Goal: Task Accomplishment & Management: Manage account settings

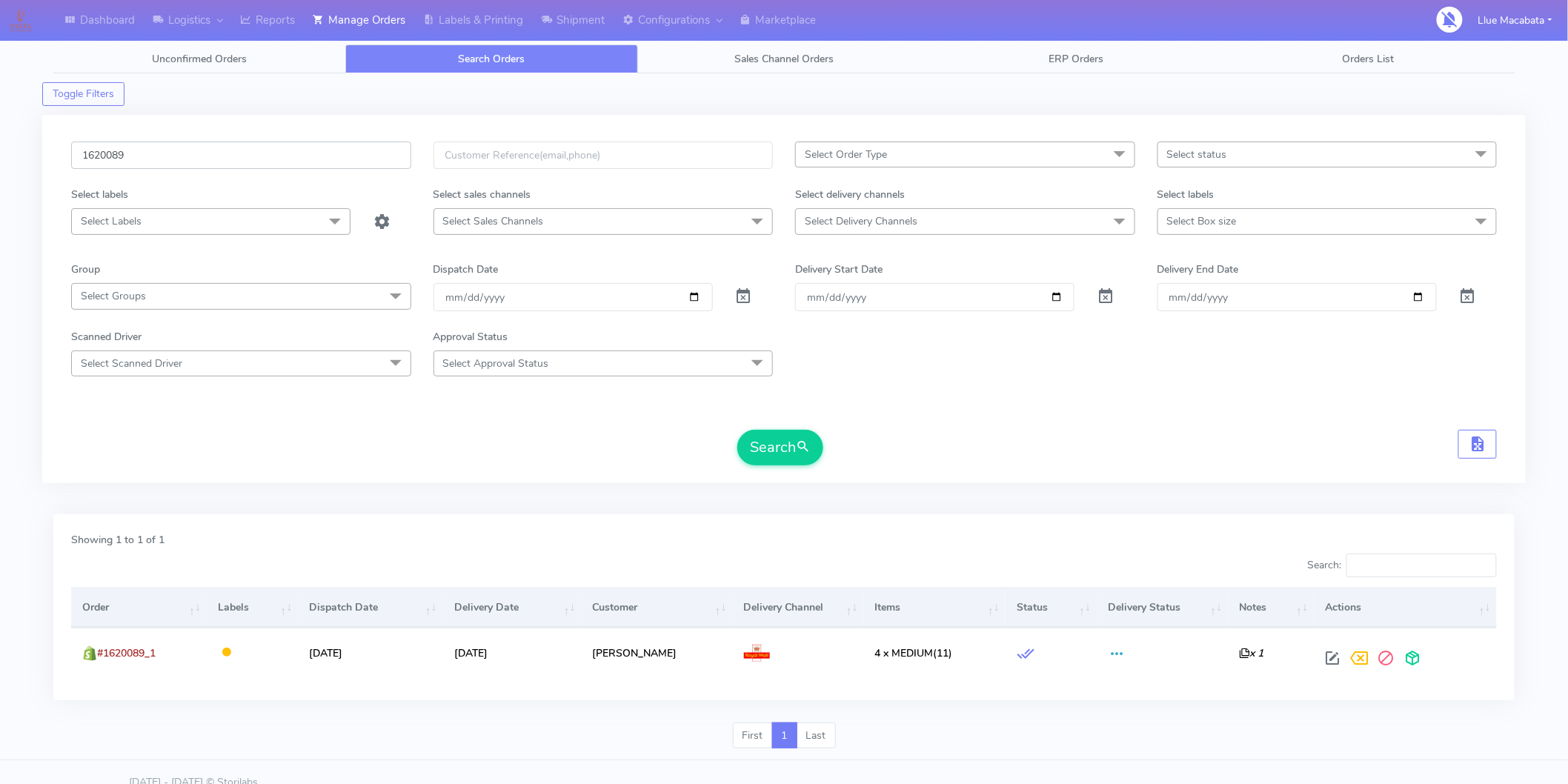
click at [206, 166] on input "1620089" at bounding box center [241, 155] width 340 height 28
click at [206, 164] on input "1620089" at bounding box center [241, 155] width 340 height 28
click at [208, 162] on input "1620089" at bounding box center [241, 155] width 340 height 28
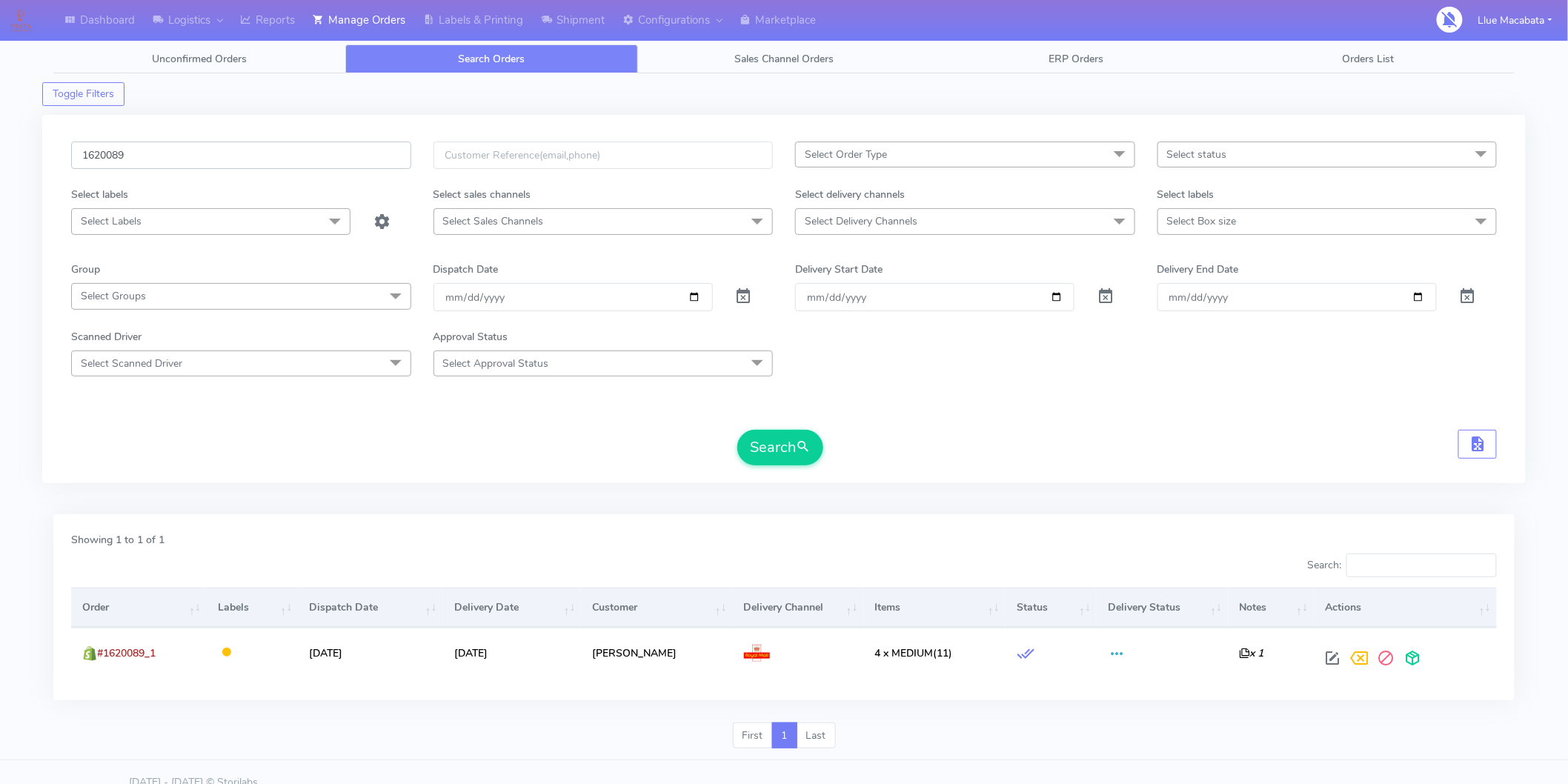
click at [208, 162] on input "1620089" at bounding box center [241, 155] width 340 height 28
click at [795, 460] on button "Search" at bounding box center [780, 448] width 86 height 36
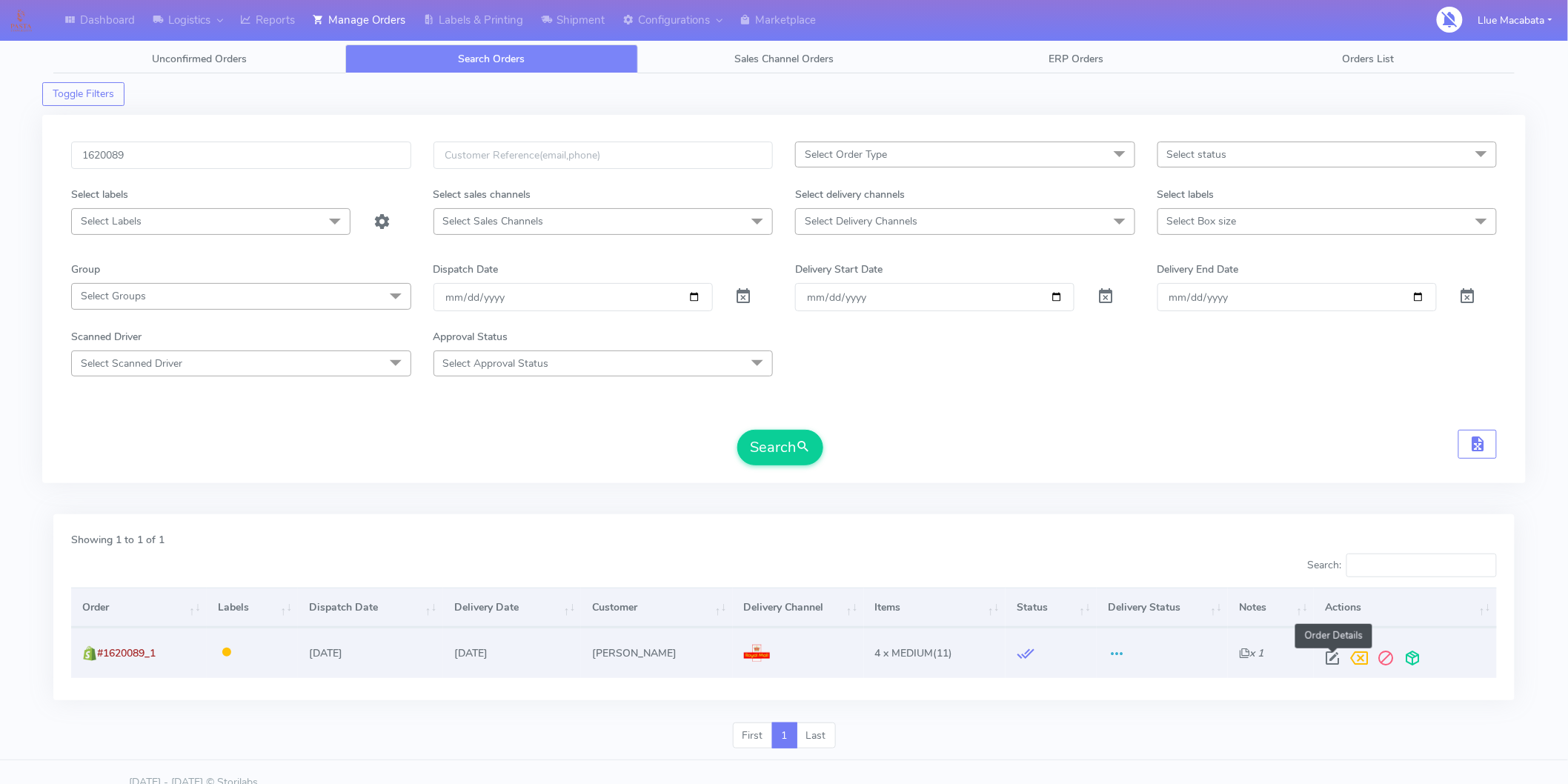
click at [1324, 657] on span at bounding box center [1333, 661] width 27 height 14
select select "3"
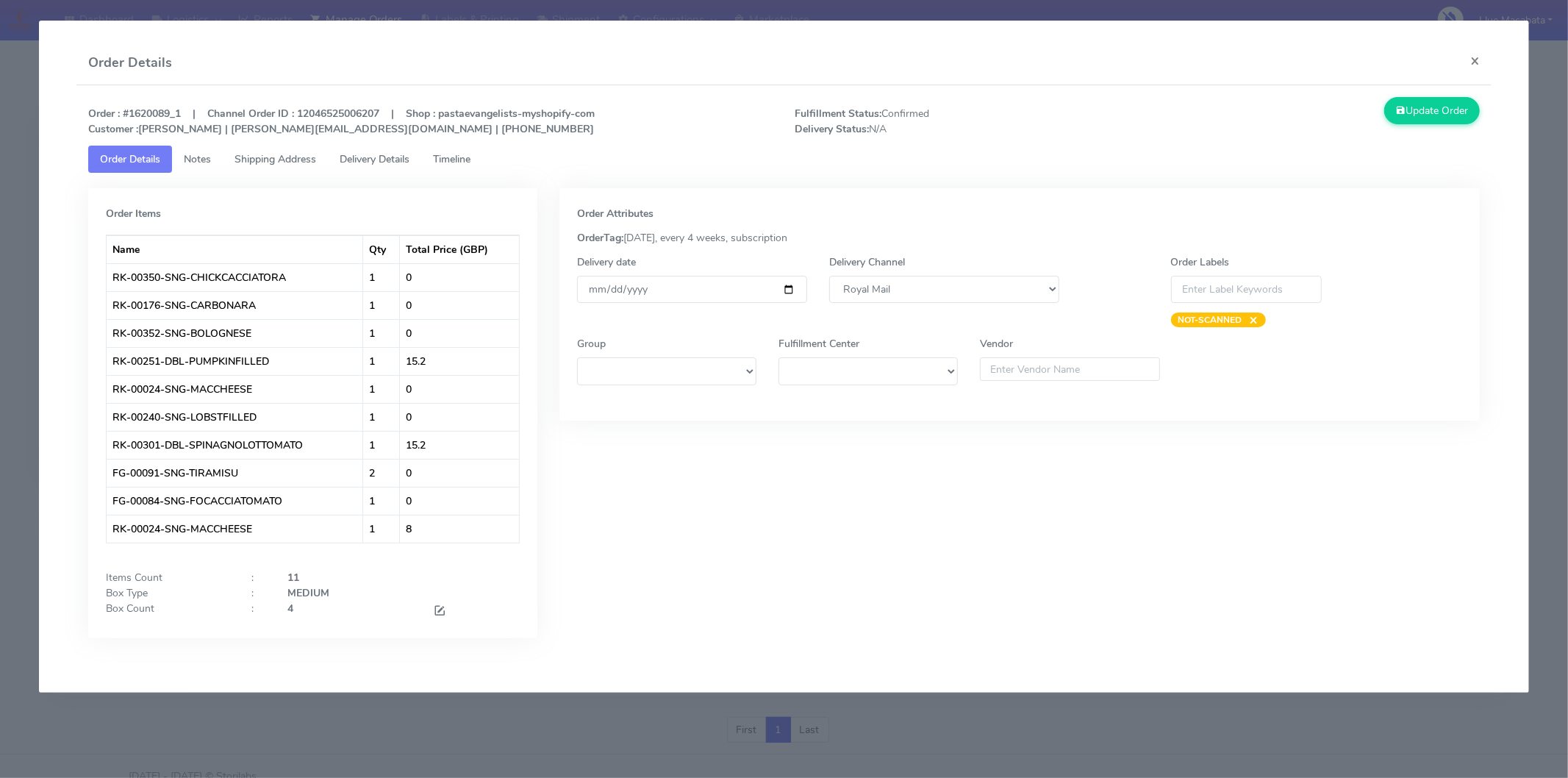
click at [482, 162] on link "Timeline" at bounding box center [452, 159] width 61 height 27
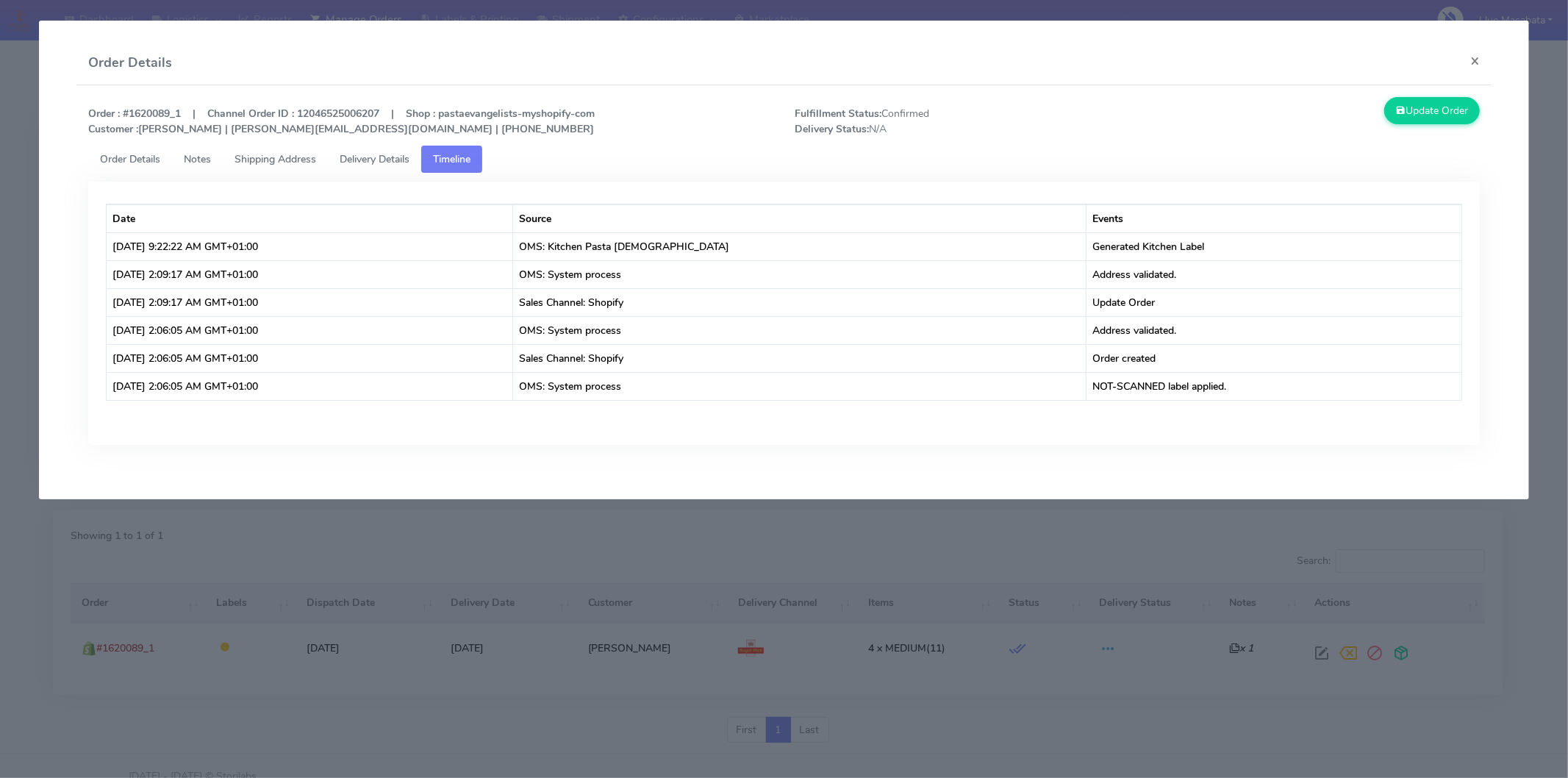
click at [887, 732] on modal-container "Order Details × Order : #1620089_1 | Channel Order ID : 12046525006207 | Shop :…" at bounding box center [784, 389] width 1568 height 778
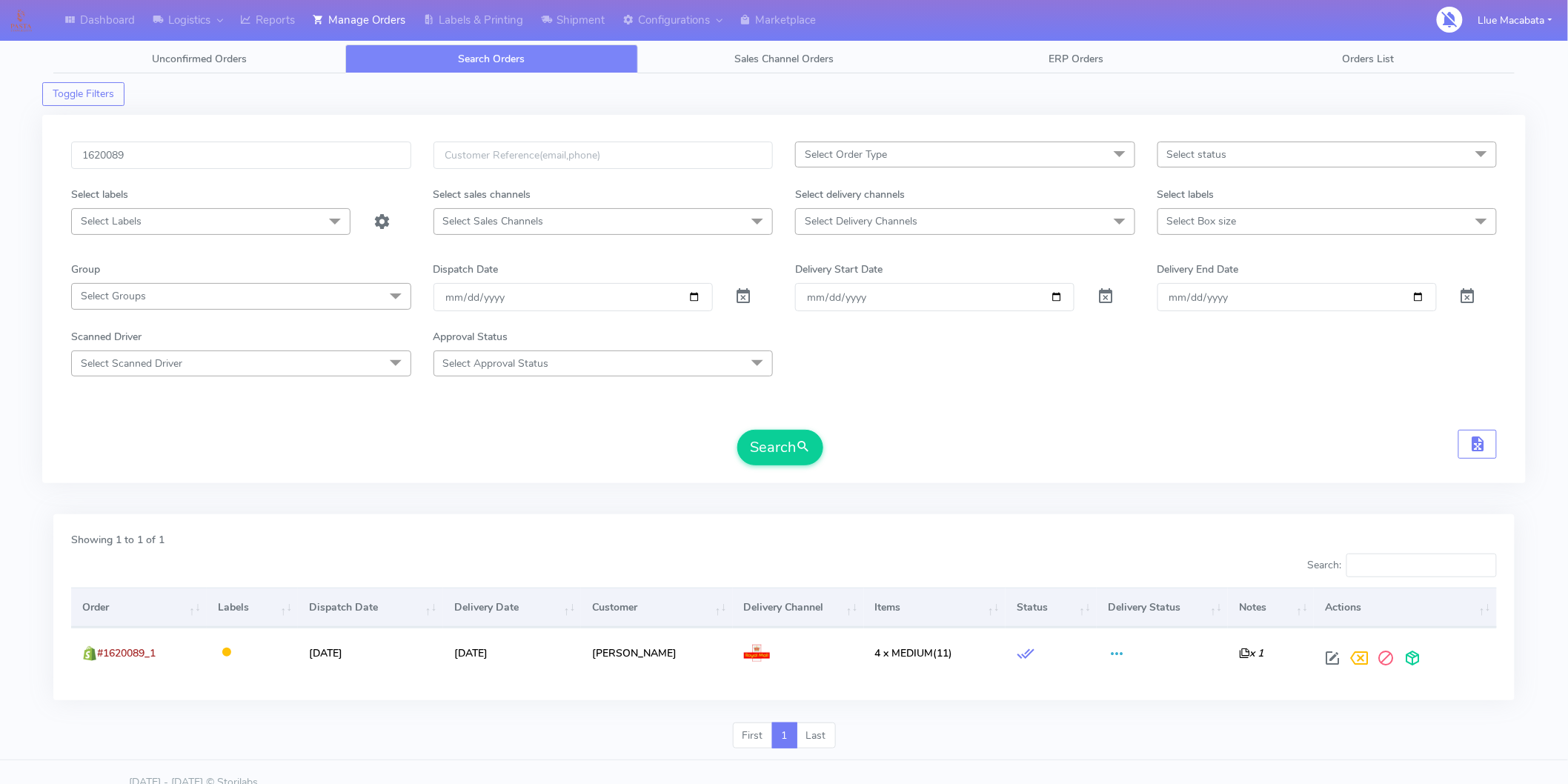
click at [923, 448] on div "Search" at bounding box center [784, 448] width 1425 height 36
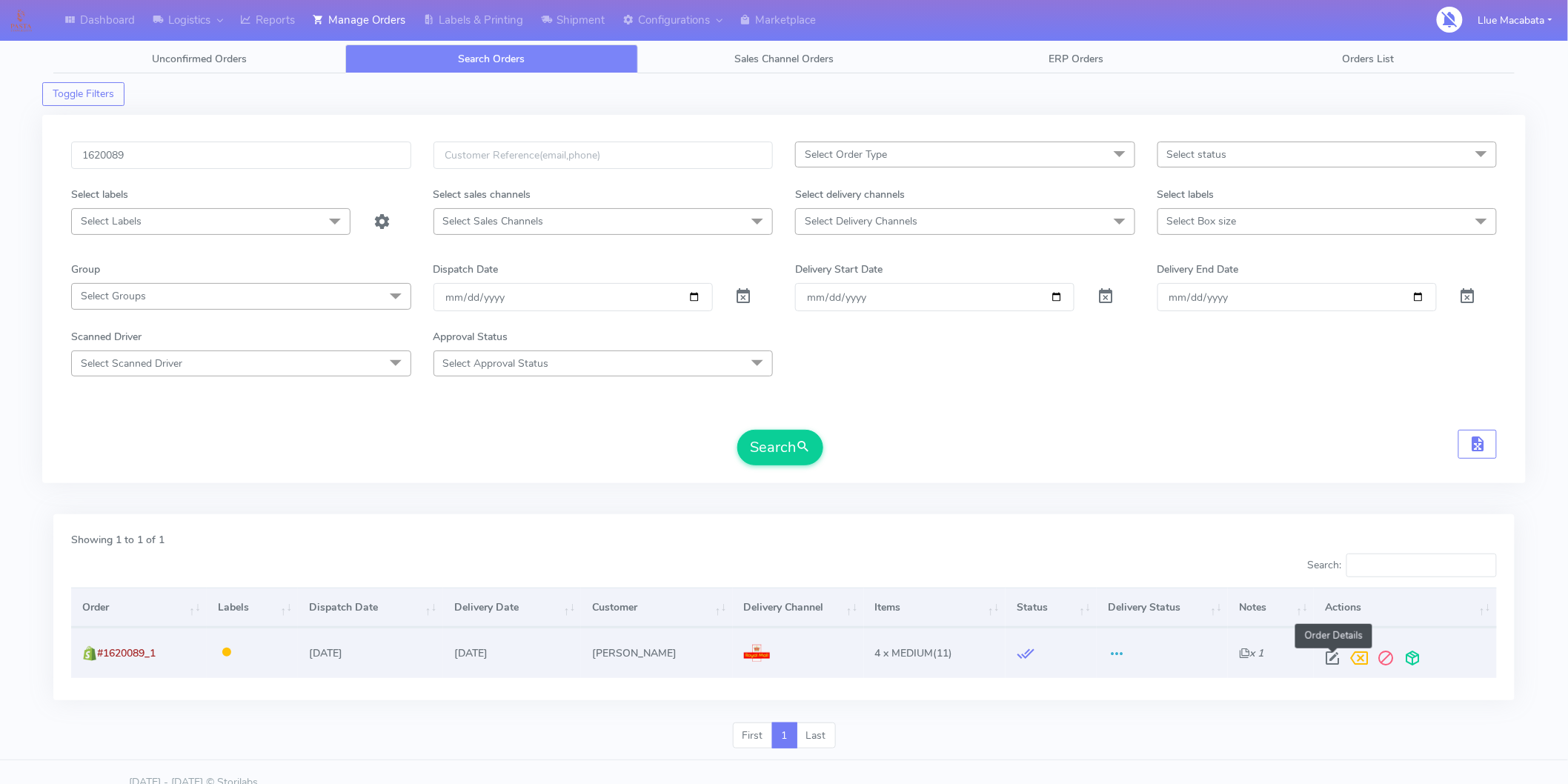
click at [1327, 656] on span at bounding box center [1333, 661] width 27 height 14
select select "3"
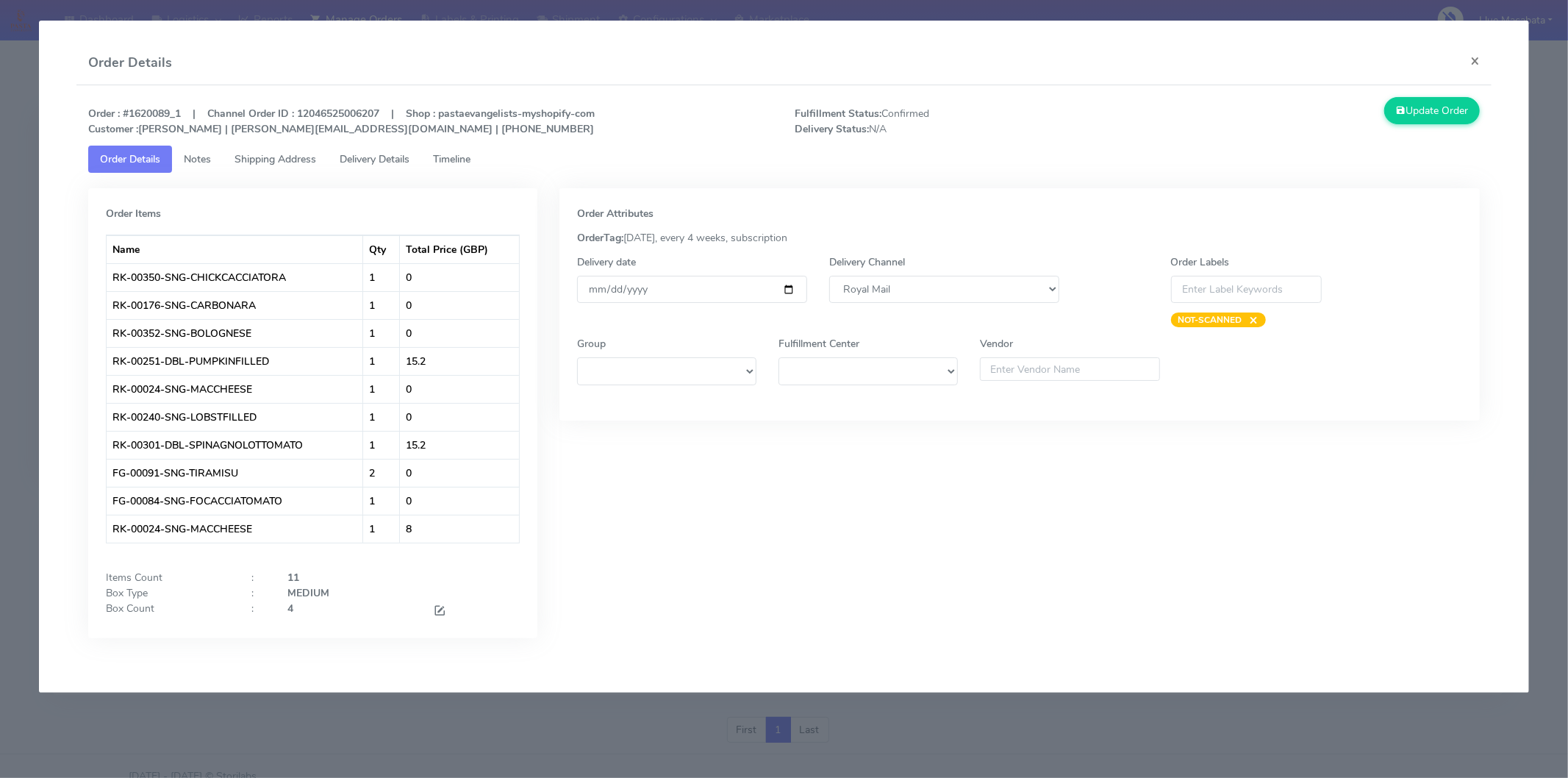
click at [465, 152] on span "Timeline" at bounding box center [452, 159] width 38 height 14
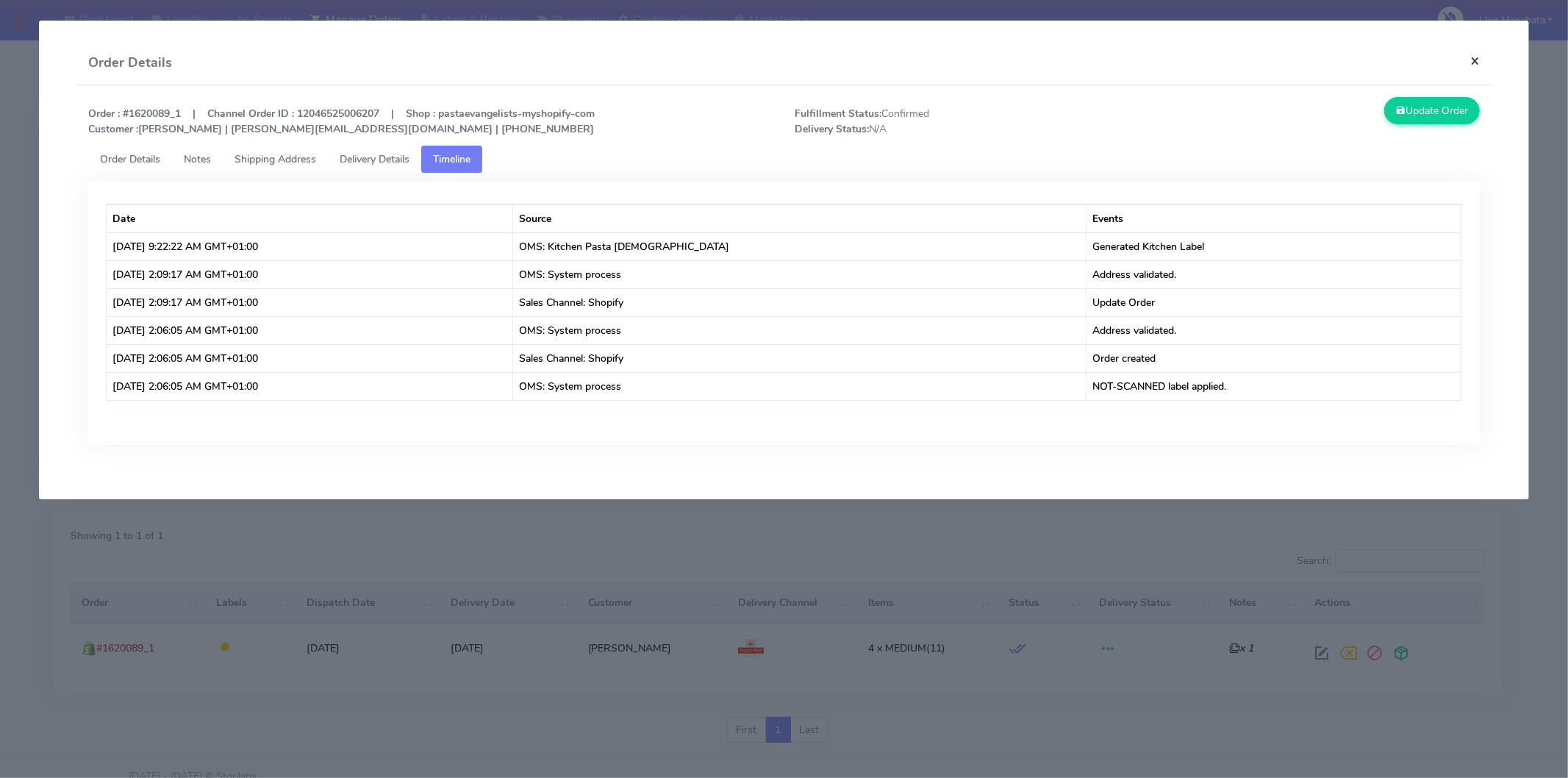
click at [1480, 60] on button "×" at bounding box center [1475, 60] width 33 height 39
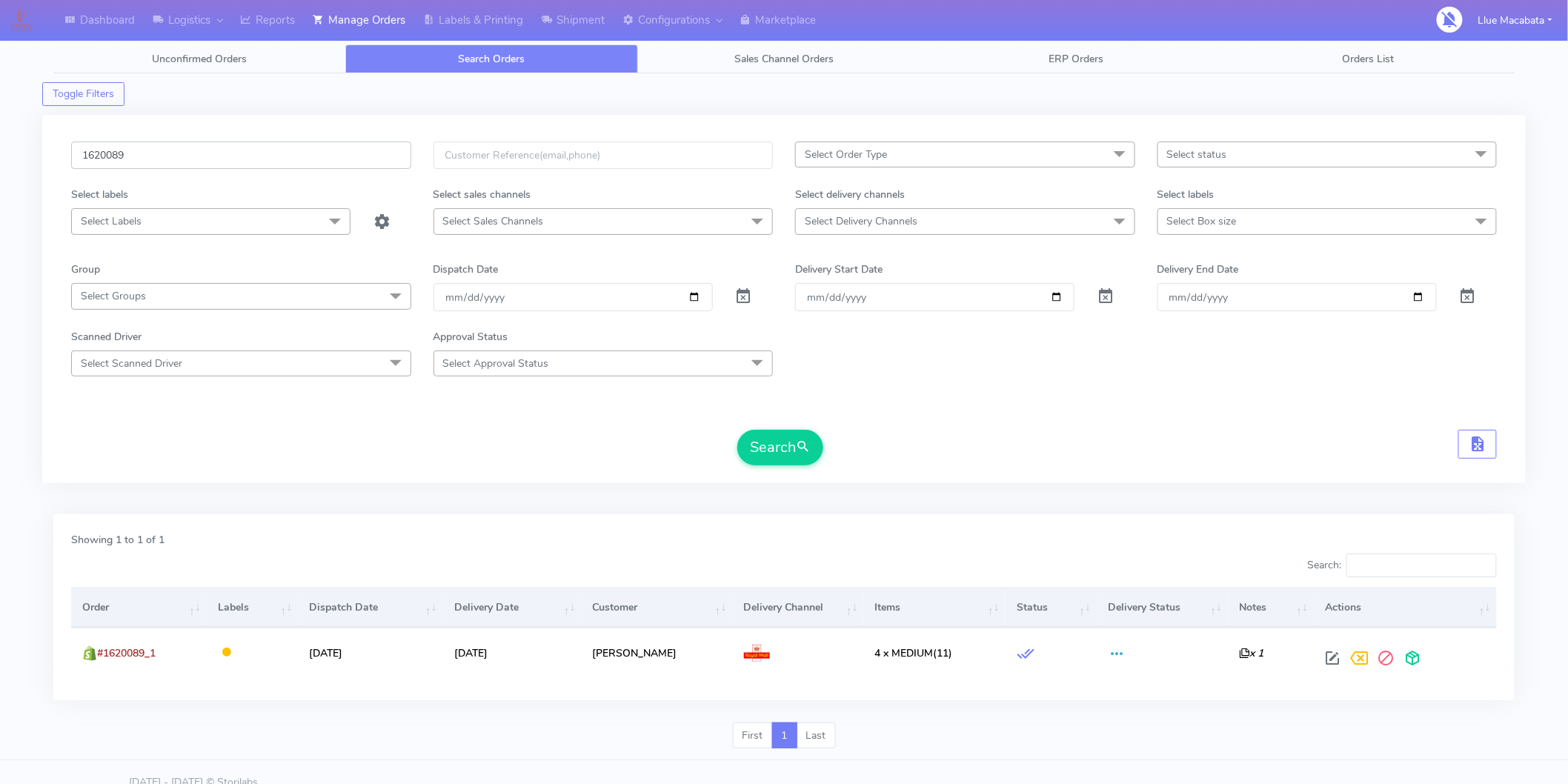
click at [127, 147] on input "1620089" at bounding box center [241, 155] width 340 height 28
paste input "166"
type input "1620166"
click at [784, 450] on button "Search" at bounding box center [780, 448] width 86 height 36
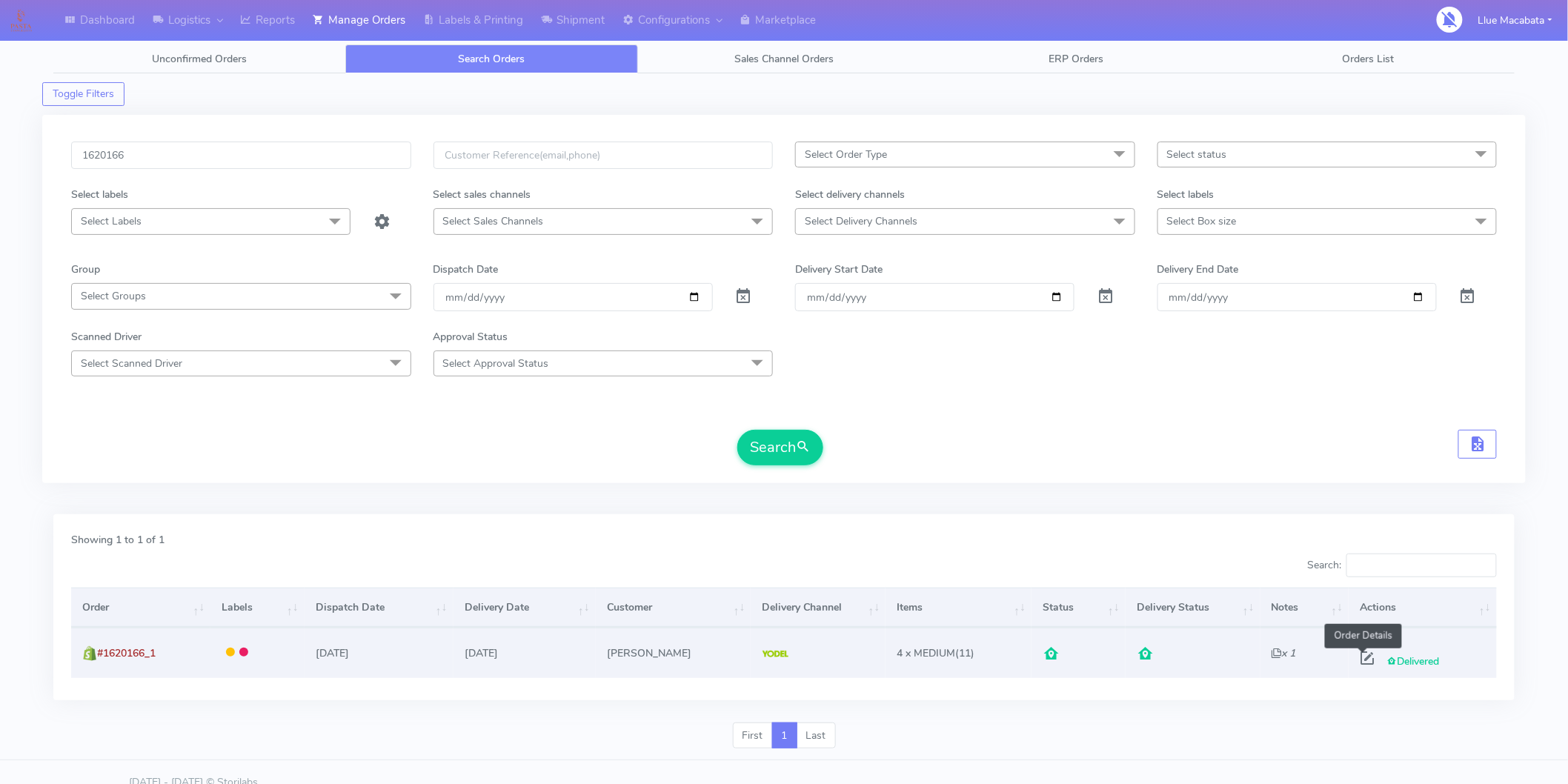
click at [1361, 660] on span at bounding box center [1367, 661] width 27 height 14
select select "5"
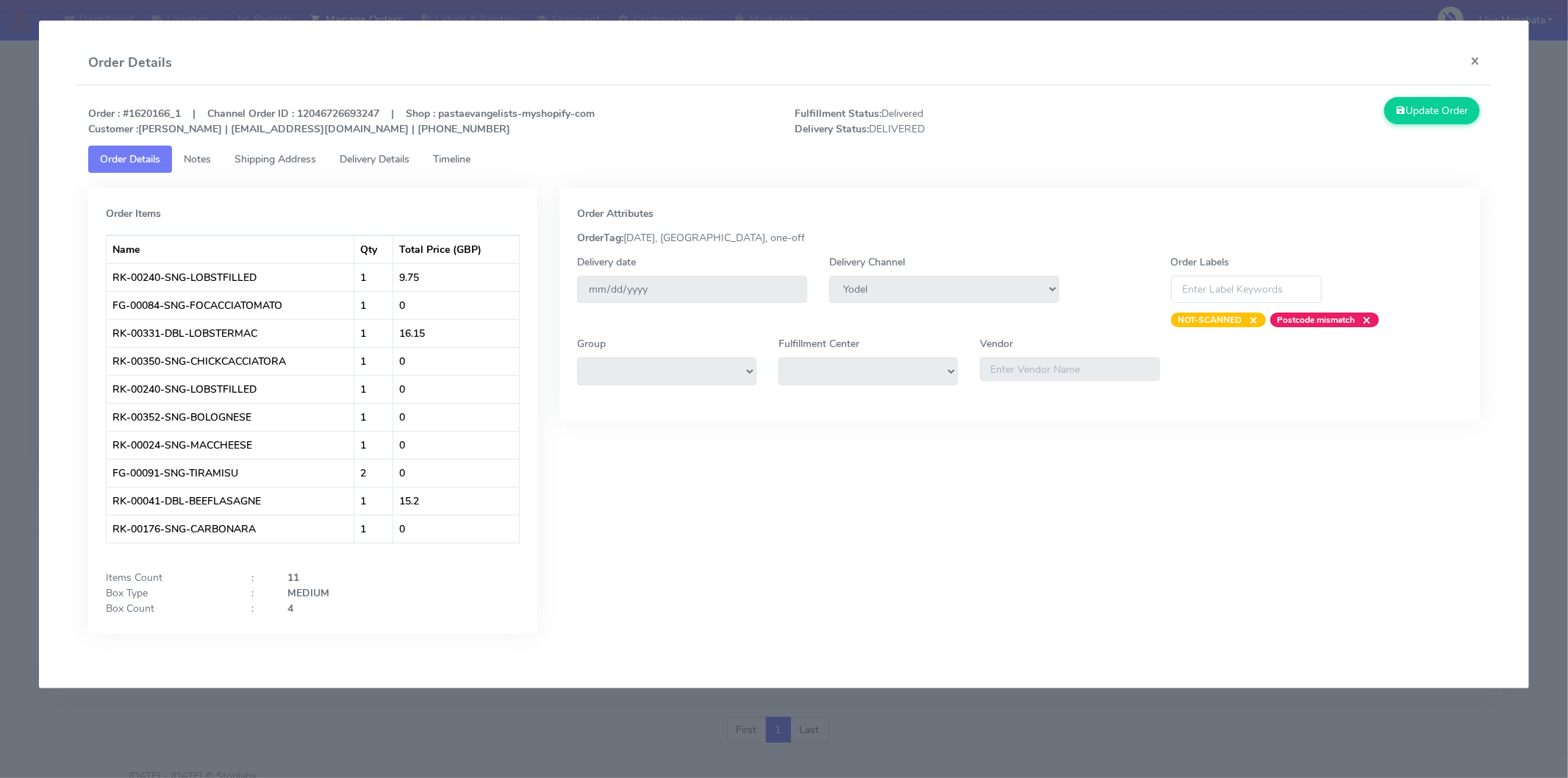
click at [460, 160] on span "Timeline" at bounding box center [452, 159] width 38 height 14
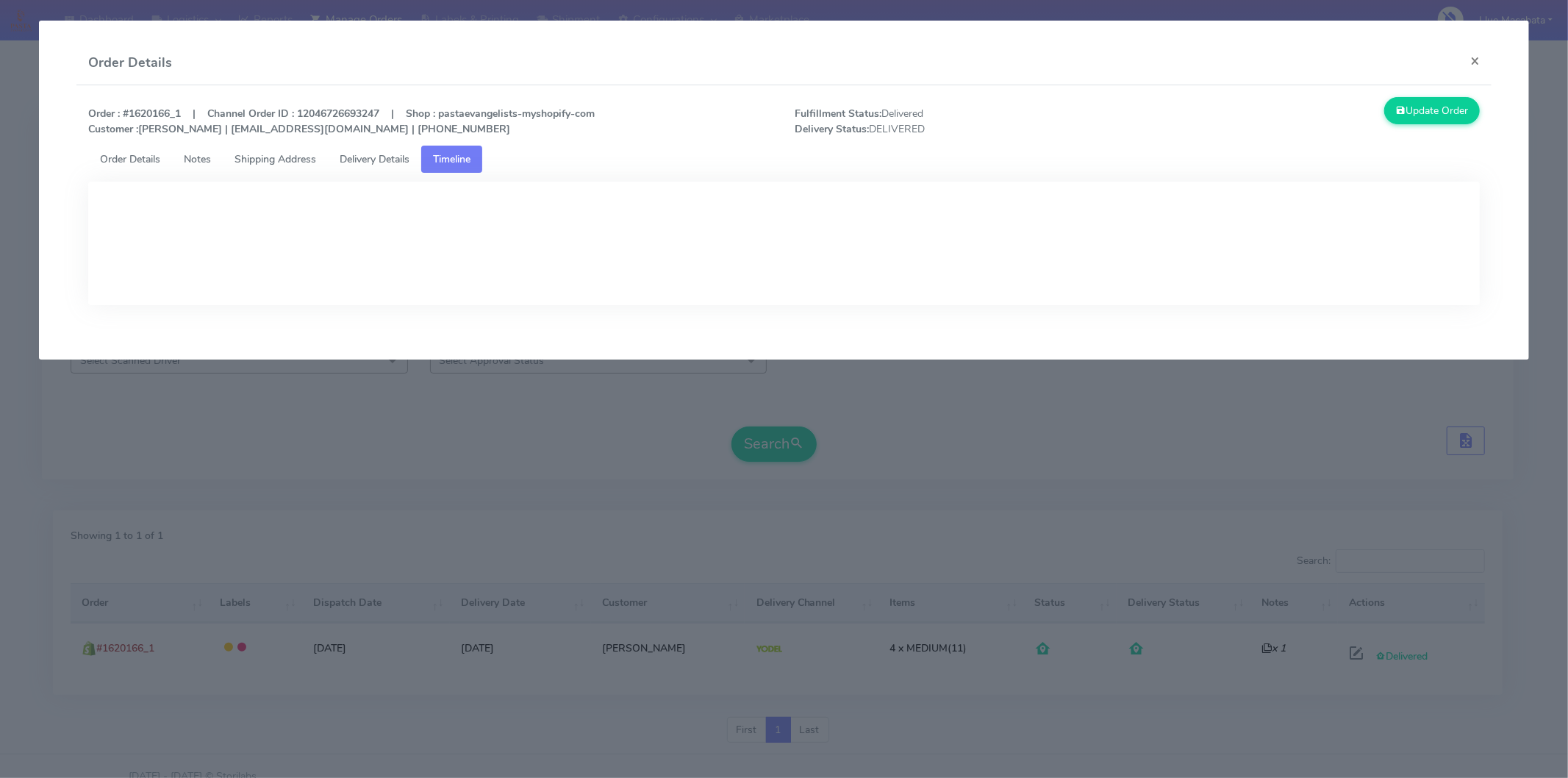
click at [378, 159] on span "Delivery Details" at bounding box center [374, 159] width 70 height 14
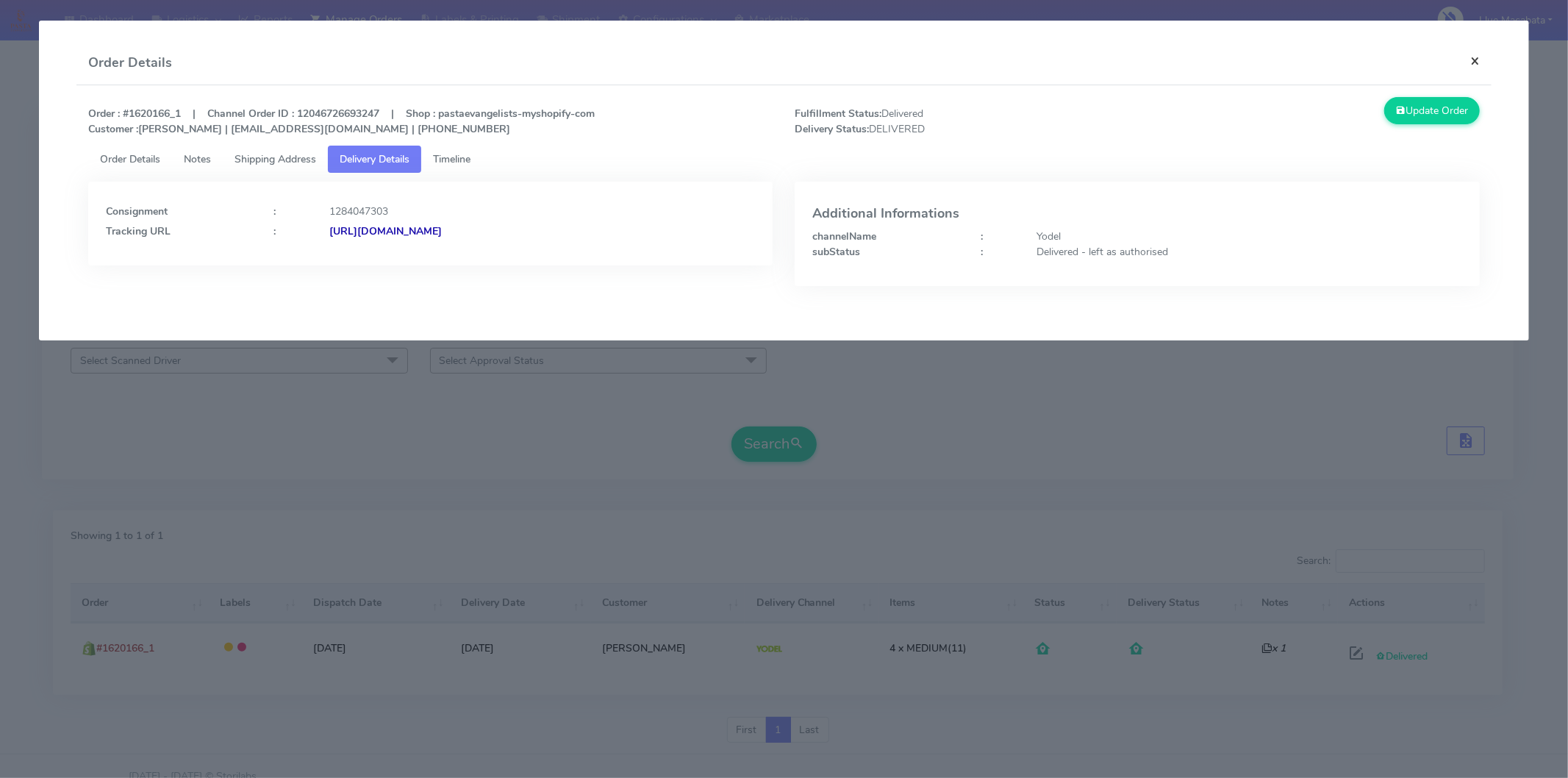
click at [1471, 61] on button "×" at bounding box center [1475, 60] width 33 height 39
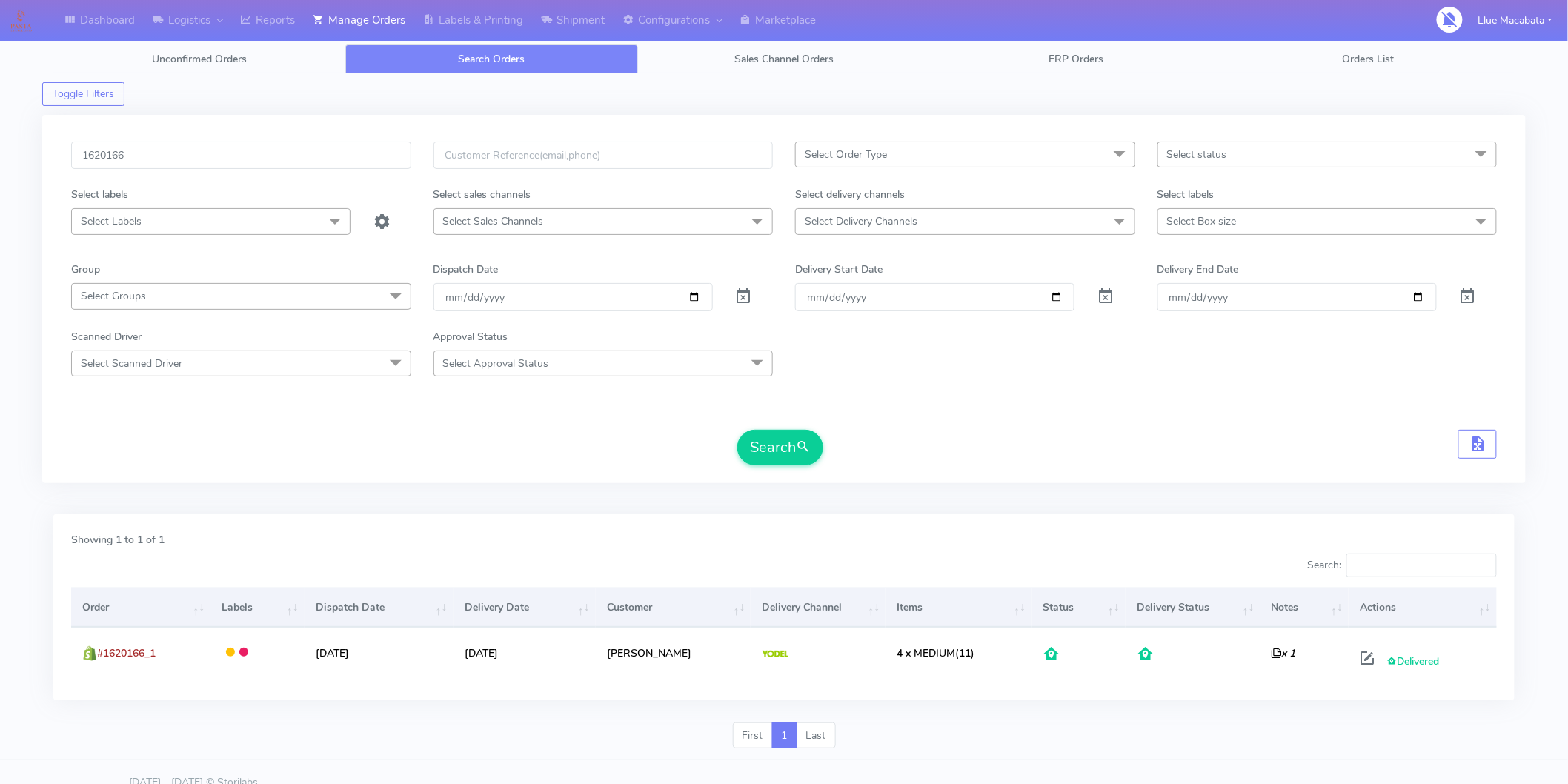
click at [1078, 410] on form "1620166 Select Order Type Select All MEALS ATAVI One Off Pasta Club Gift Kit Ev…" at bounding box center [784, 303] width 1425 height 324
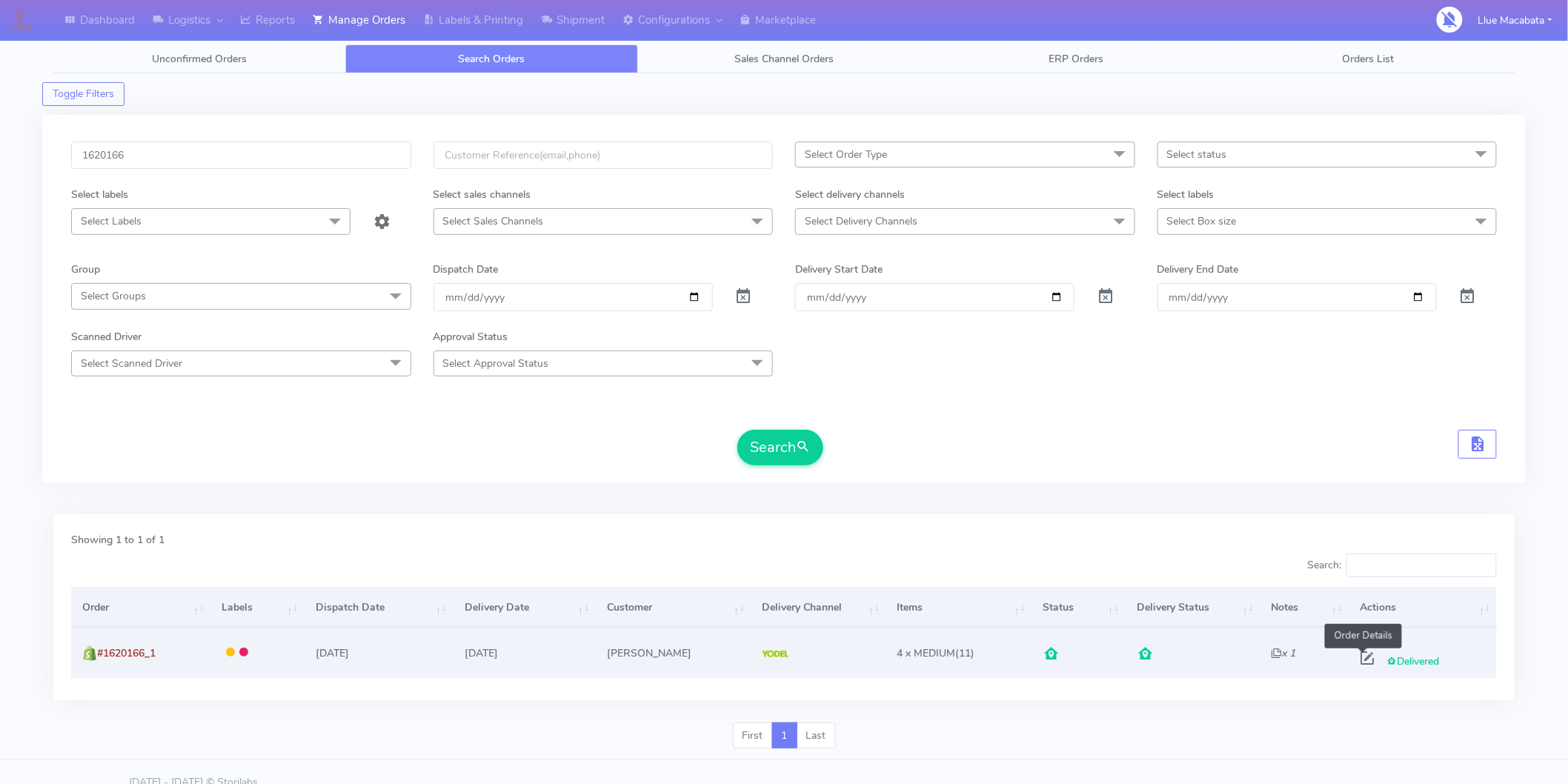
click at [1368, 661] on span at bounding box center [1367, 661] width 27 height 14
select select "5"
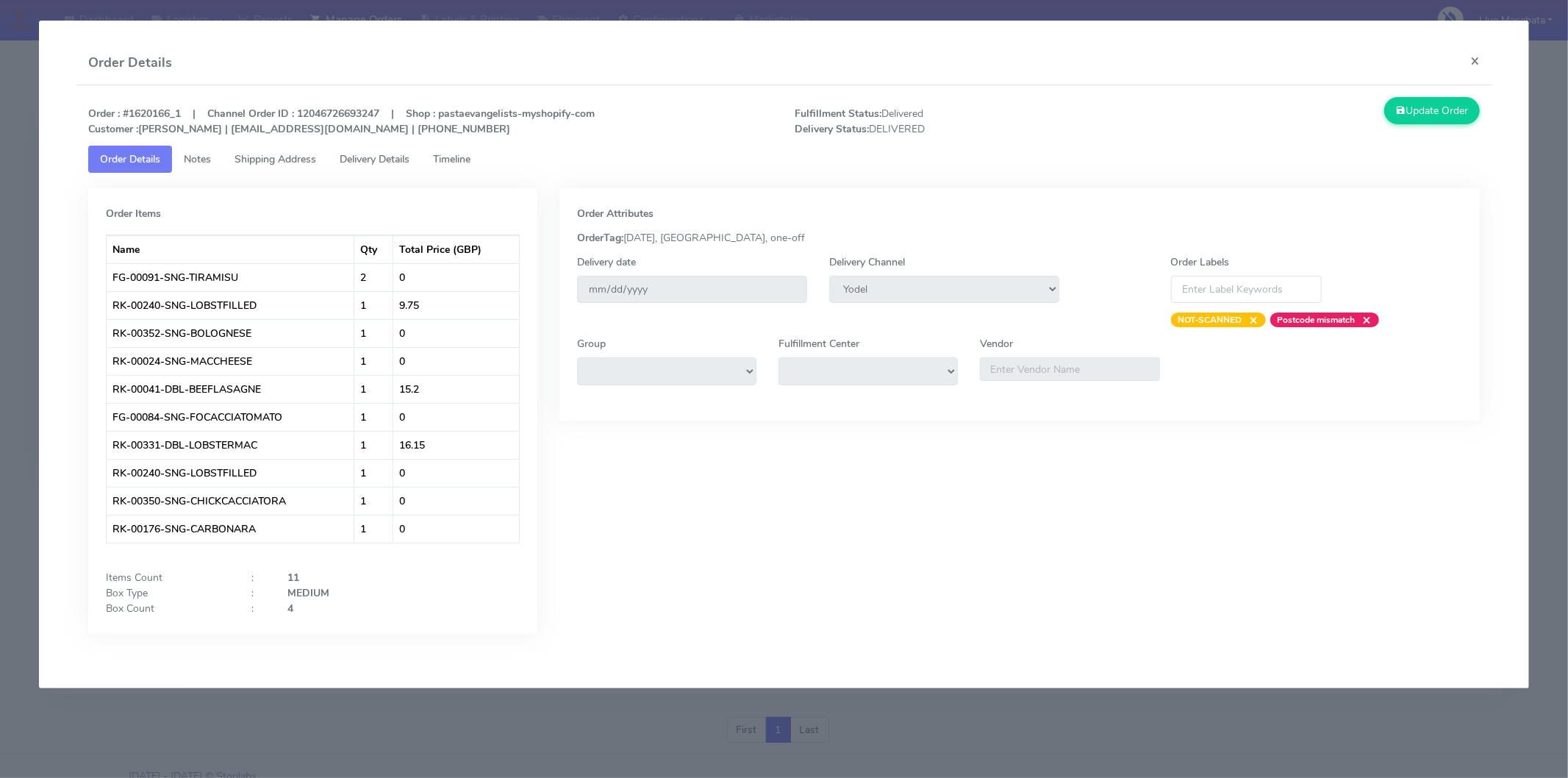
click at [453, 164] on span "Timeline" at bounding box center [452, 159] width 38 height 14
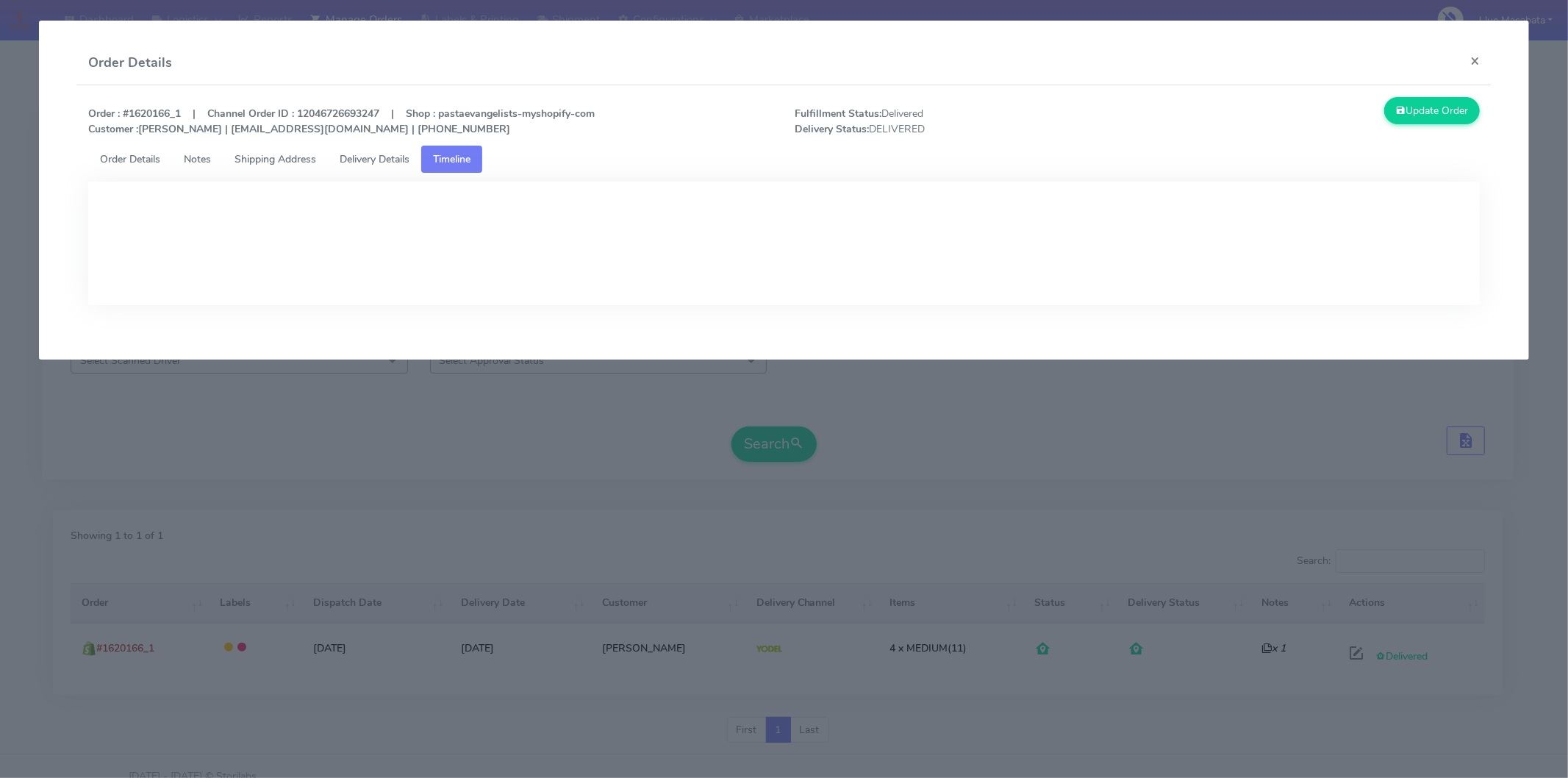
click at [405, 159] on span "Delivery Details" at bounding box center [374, 159] width 70 height 14
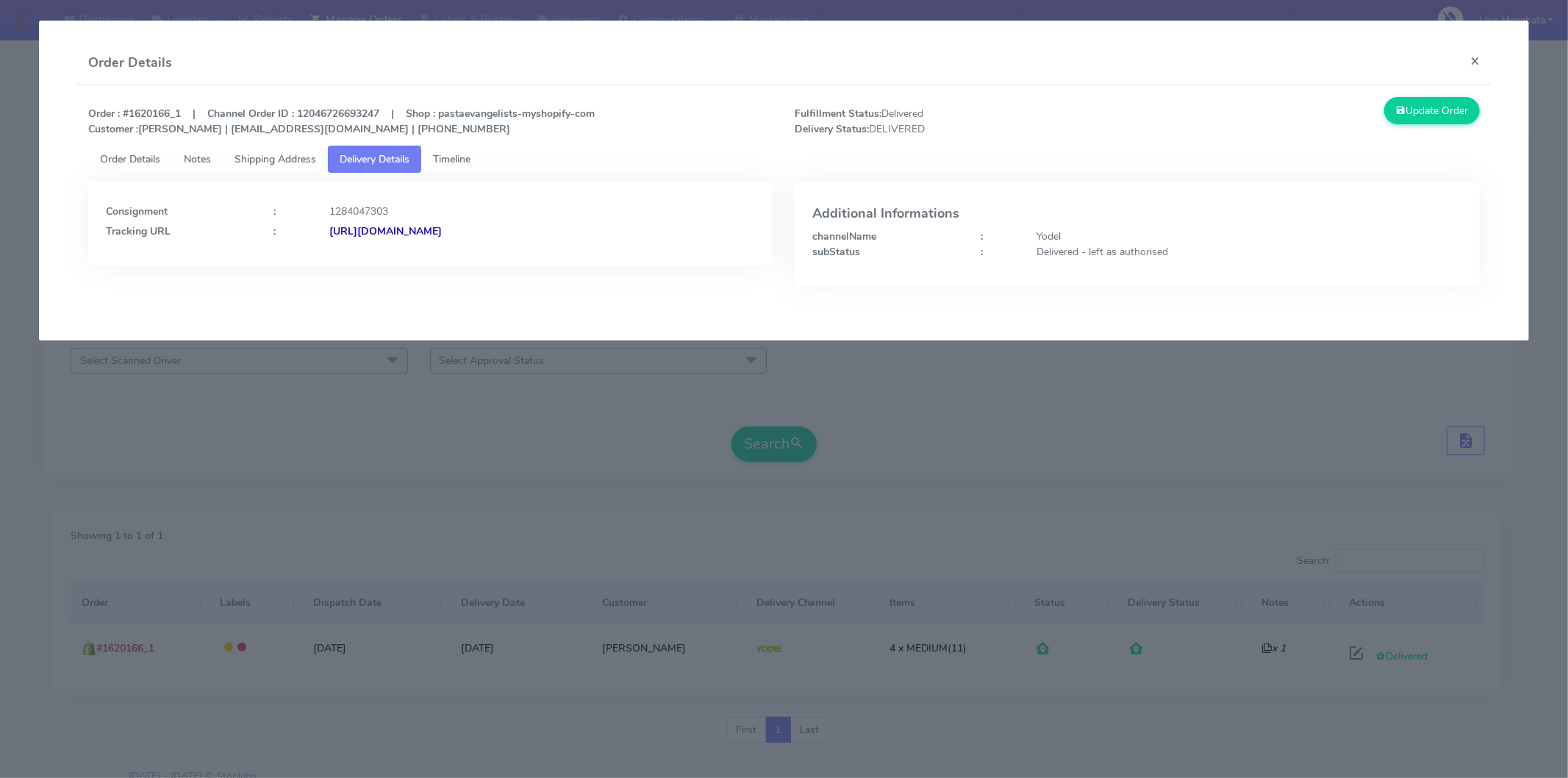
click at [296, 162] on span "Shipping Address" at bounding box center [274, 159] width 81 height 14
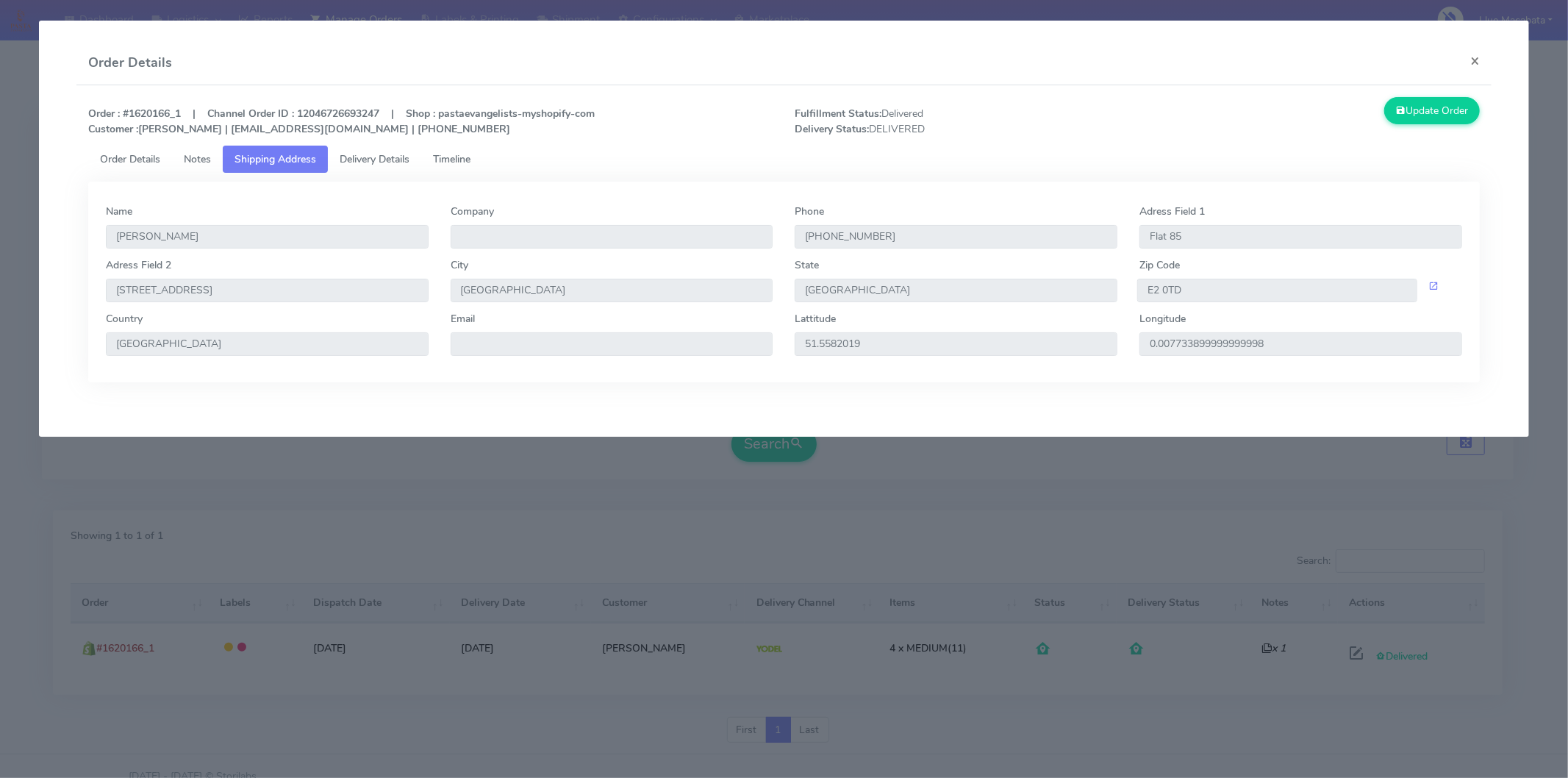
click at [138, 150] on link "Order Details" at bounding box center [130, 159] width 84 height 27
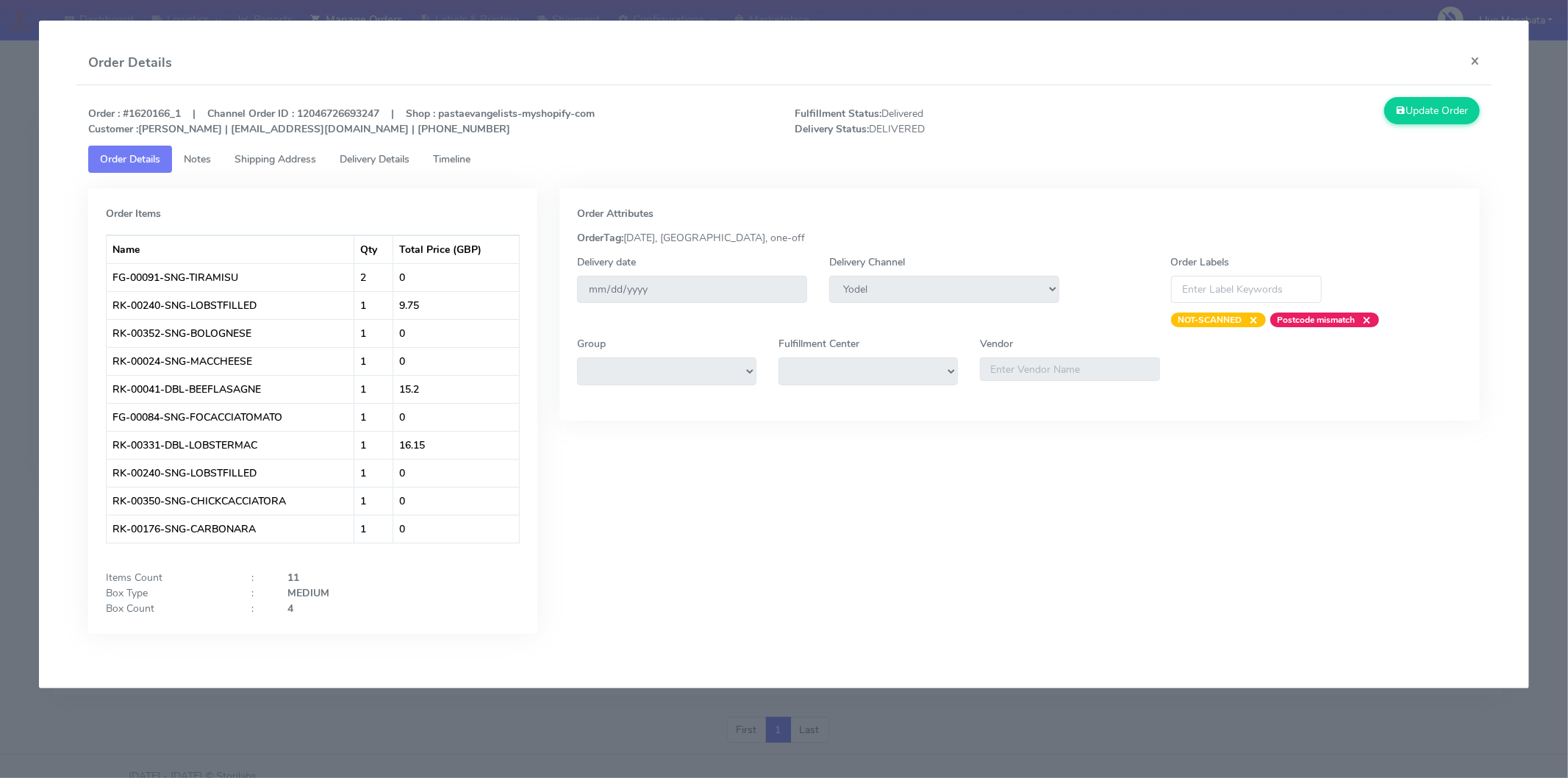
click at [188, 157] on span "Notes" at bounding box center [197, 159] width 27 height 14
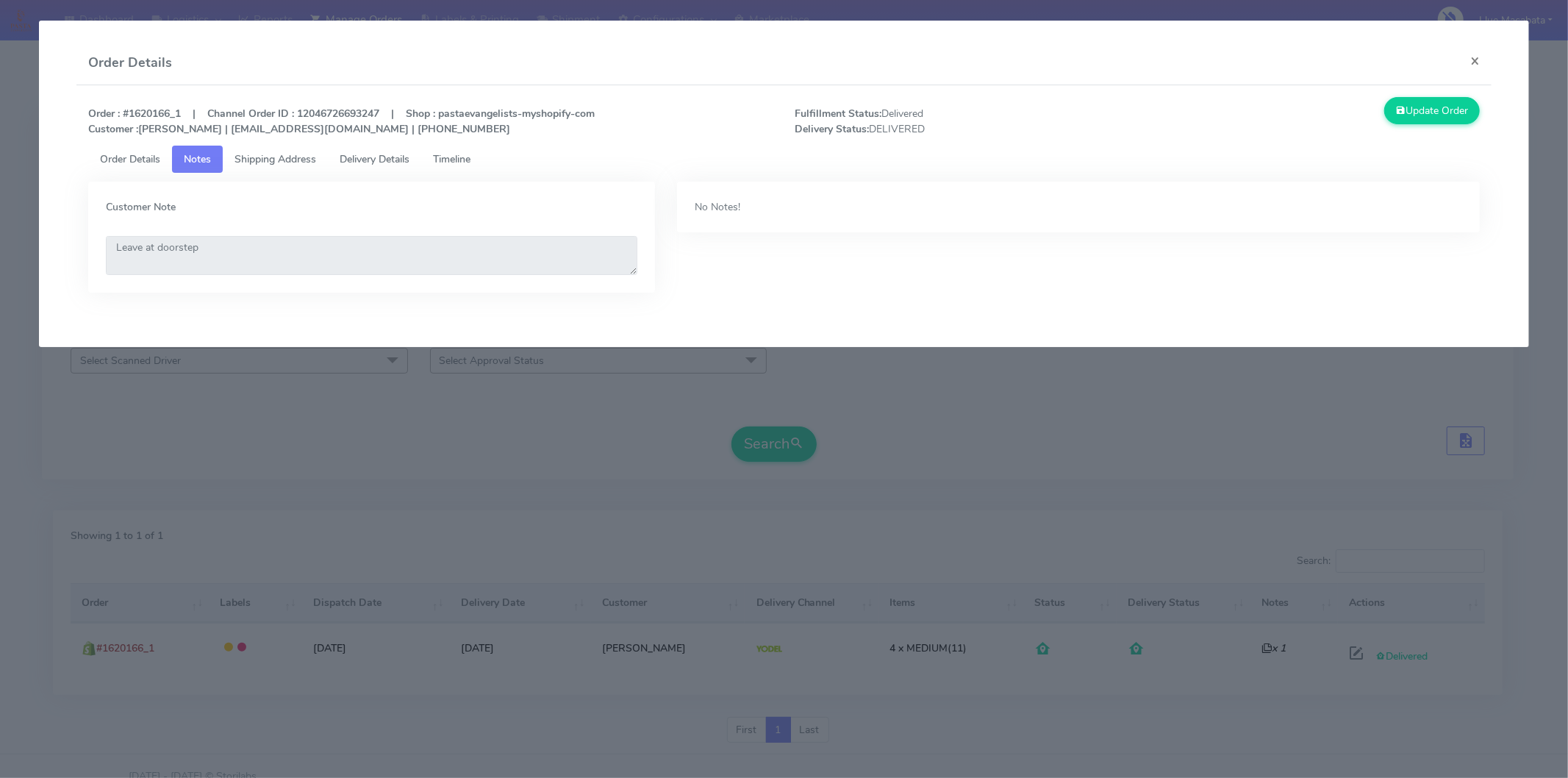
click at [259, 155] on span "Shipping Address" at bounding box center [274, 159] width 81 height 14
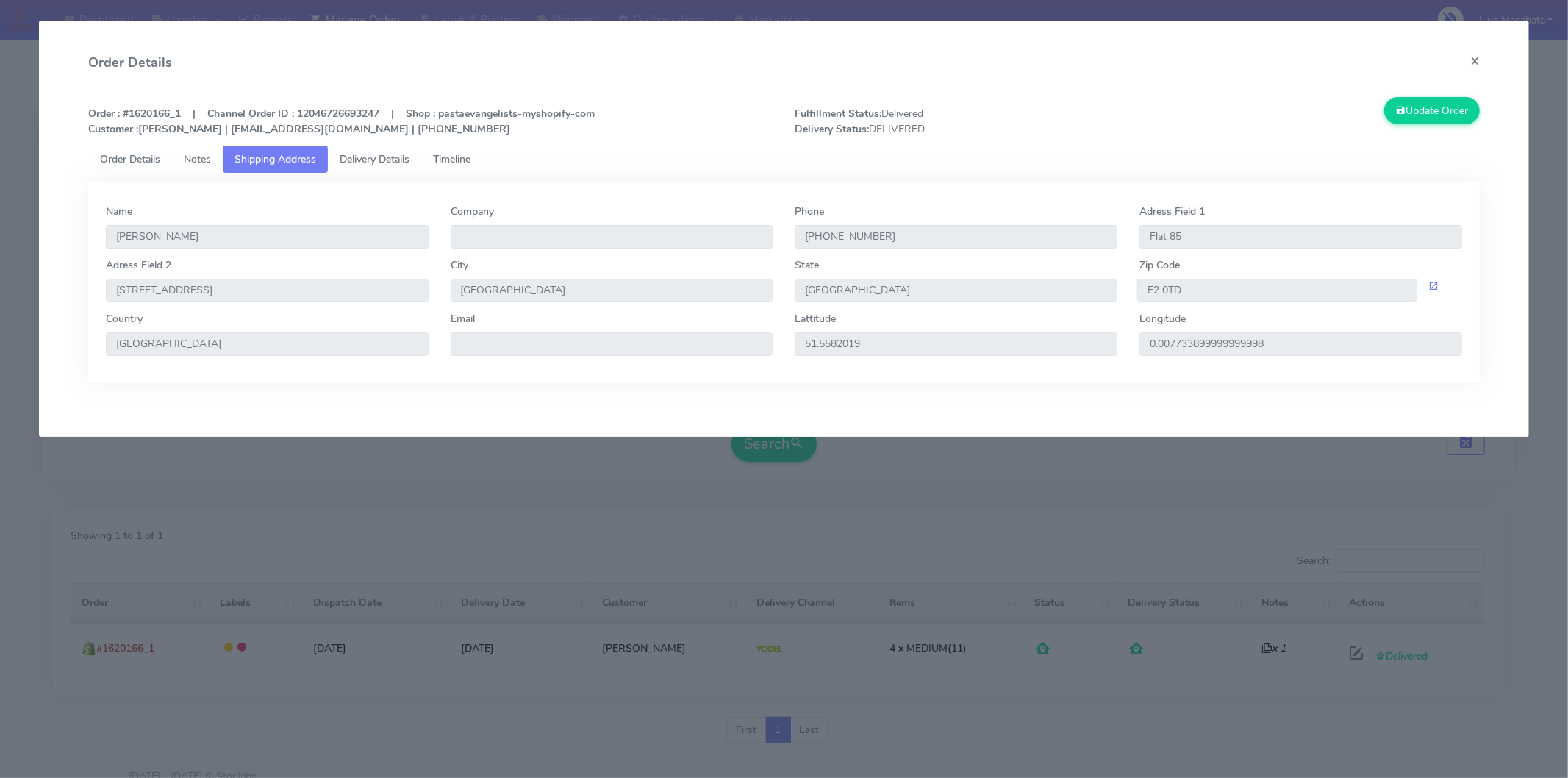
click at [361, 147] on link "Delivery Details" at bounding box center [374, 159] width 93 height 27
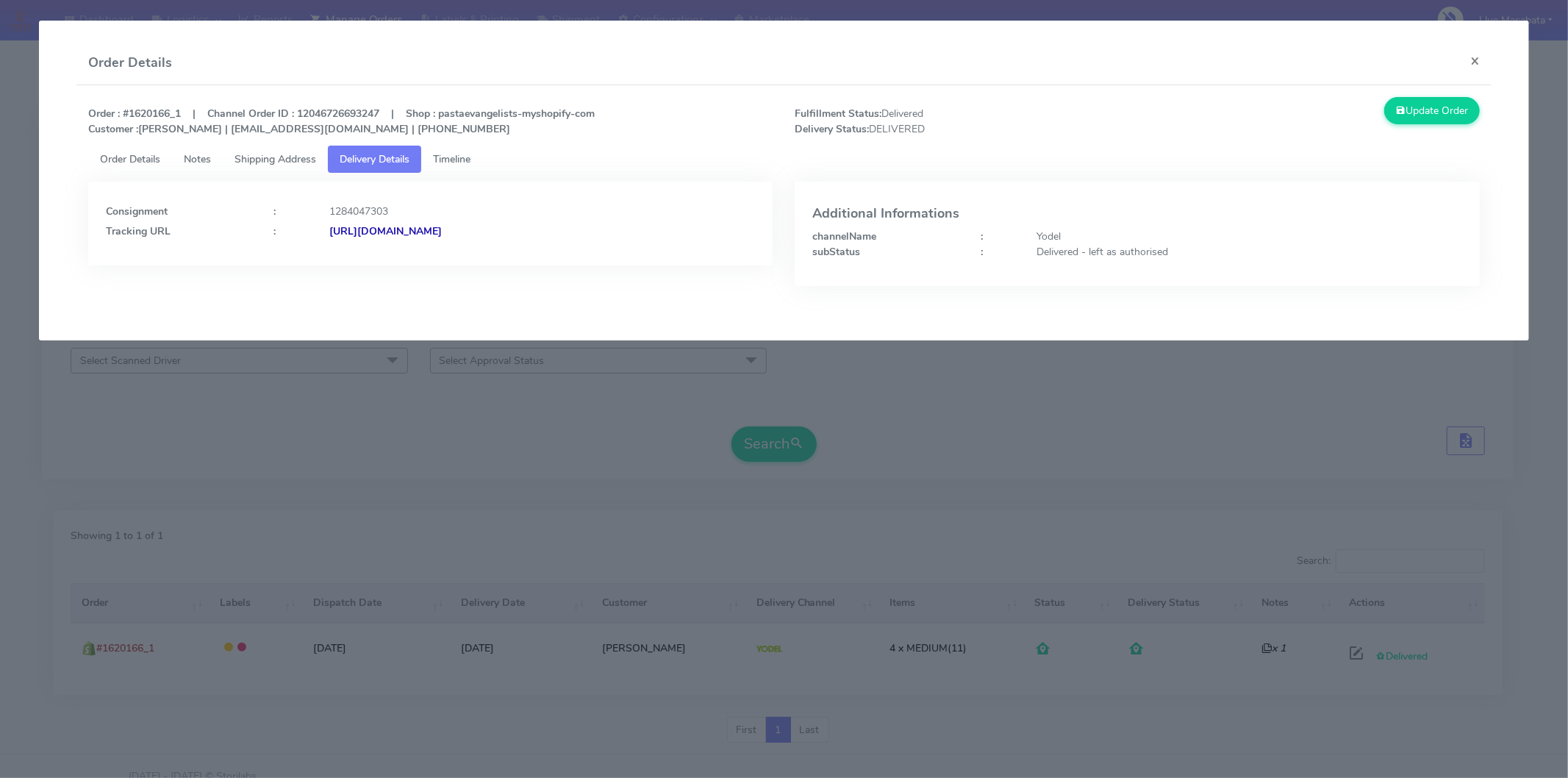
click at [472, 149] on link "Timeline" at bounding box center [452, 159] width 61 height 27
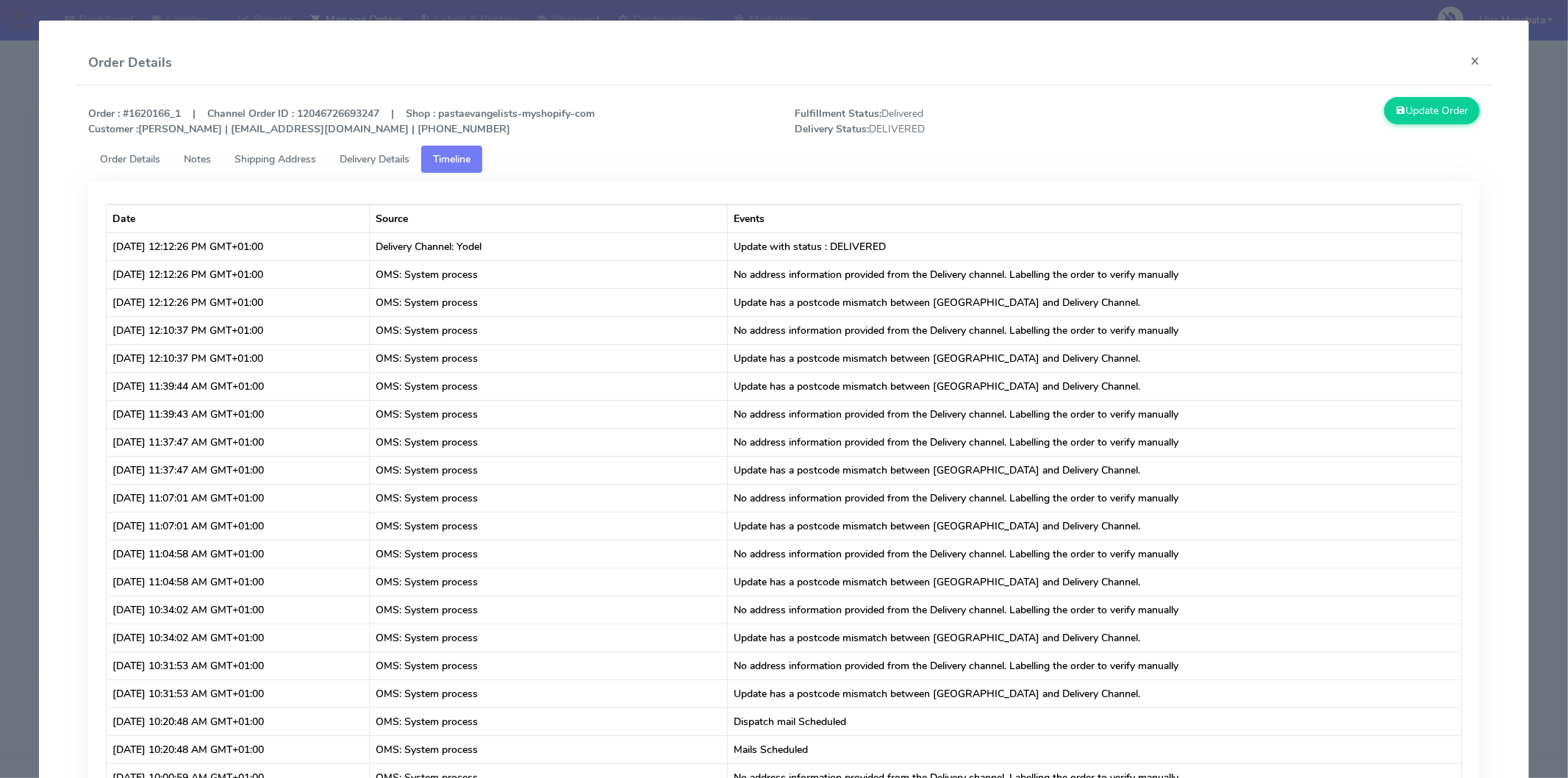
click at [1269, 123] on div "Update Order" at bounding box center [1314, 117] width 353 height 39
drag, startPoint x: 1465, startPoint y: 64, endPoint x: 1372, endPoint y: 72, distance: 93.3
click at [1464, 64] on button "×" at bounding box center [1475, 60] width 33 height 39
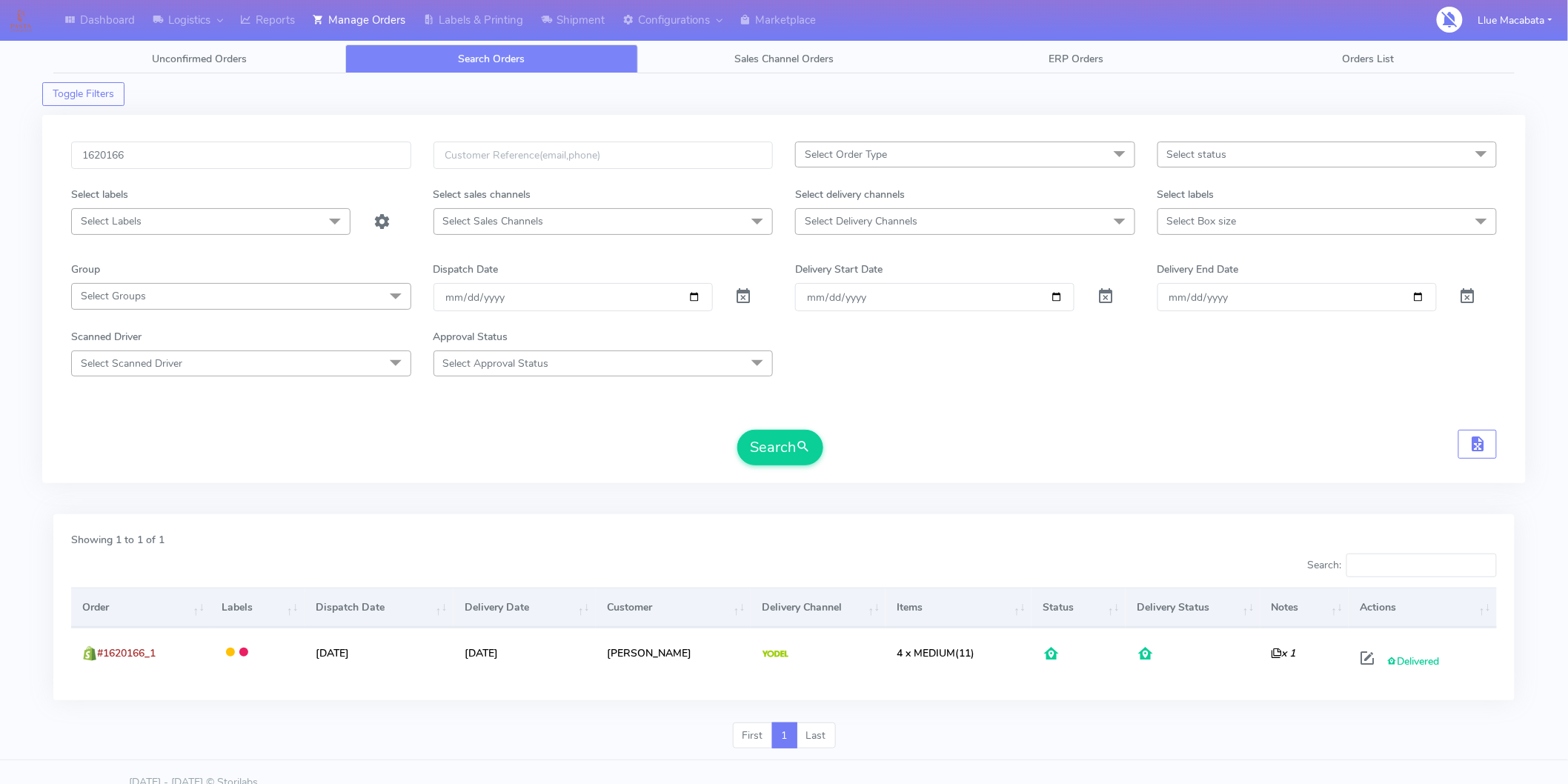
click at [1040, 450] on div "Search" at bounding box center [784, 448] width 1425 height 36
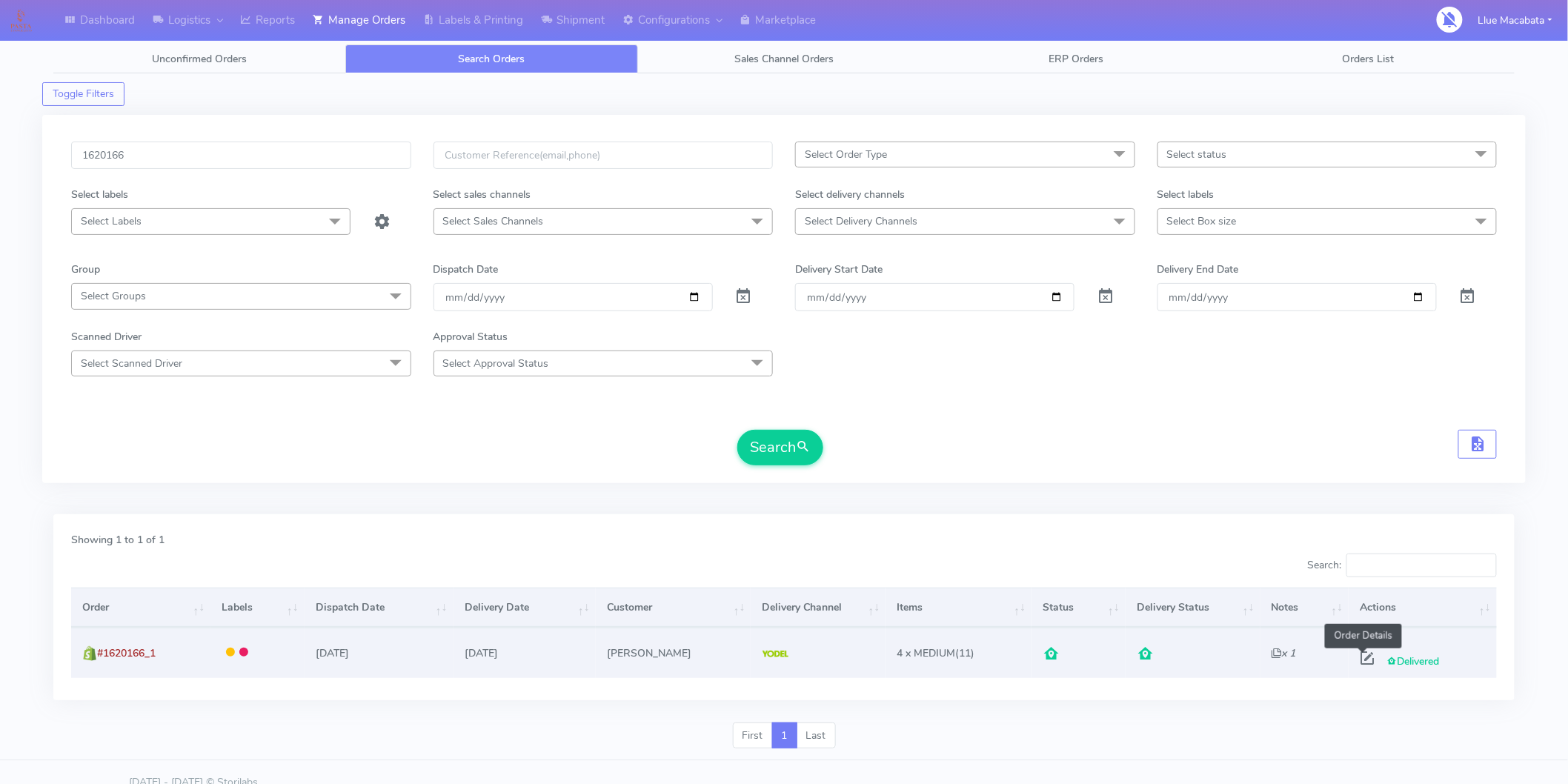
click at [1361, 662] on span at bounding box center [1367, 661] width 27 height 14
select select "5"
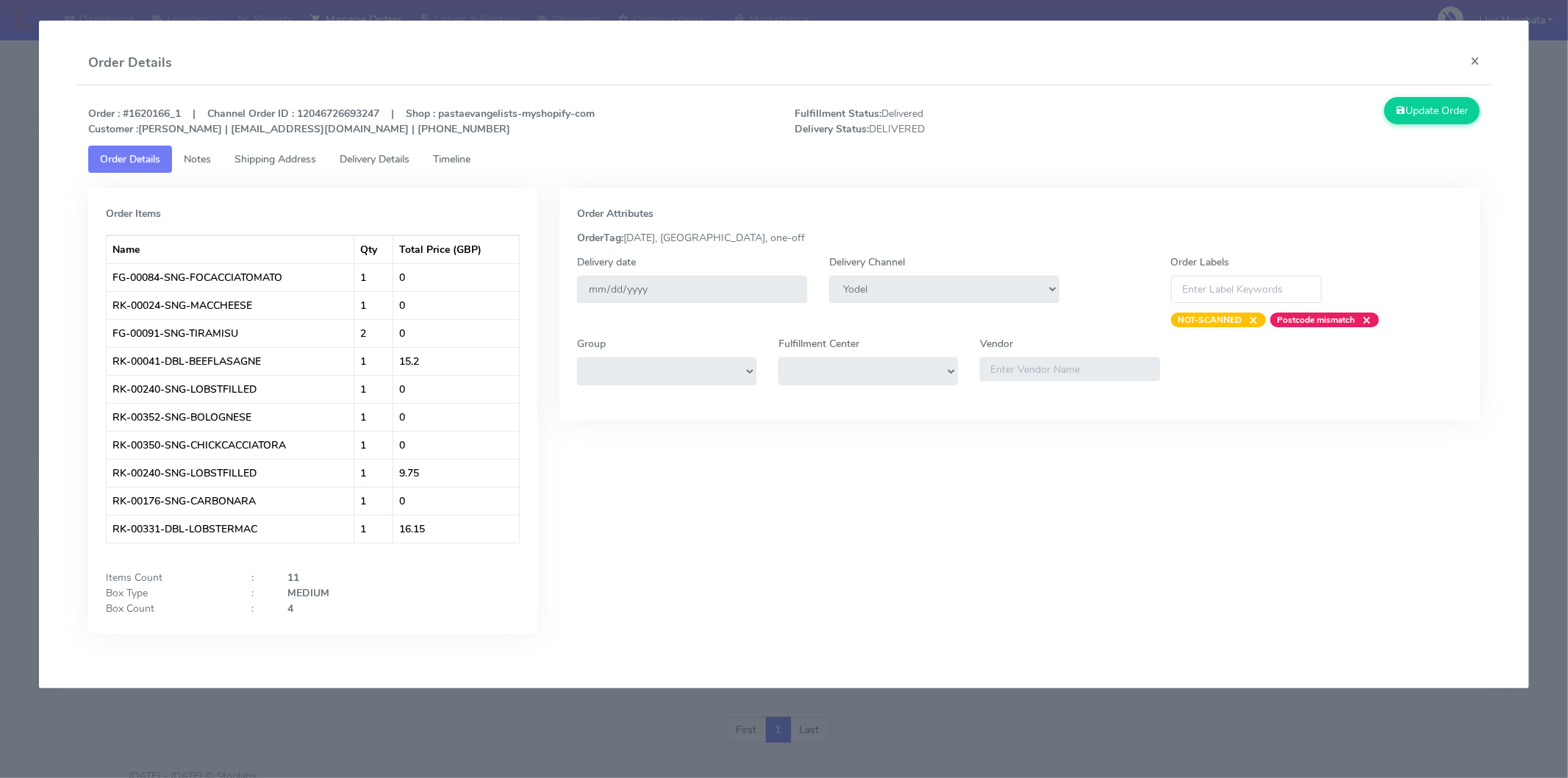
click at [471, 158] on span "Timeline" at bounding box center [452, 159] width 38 height 14
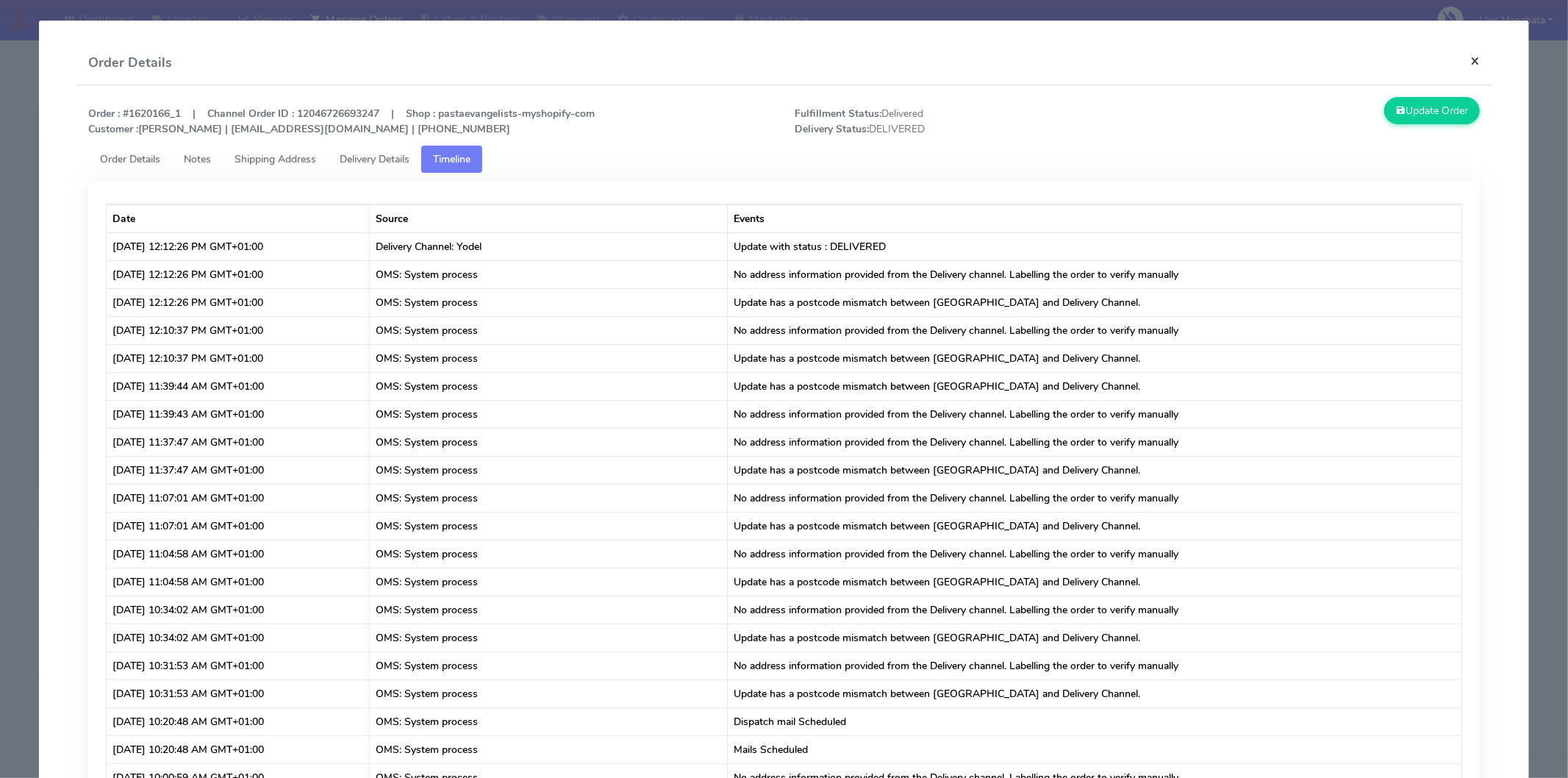
click at [1459, 56] on button "×" at bounding box center [1475, 60] width 33 height 39
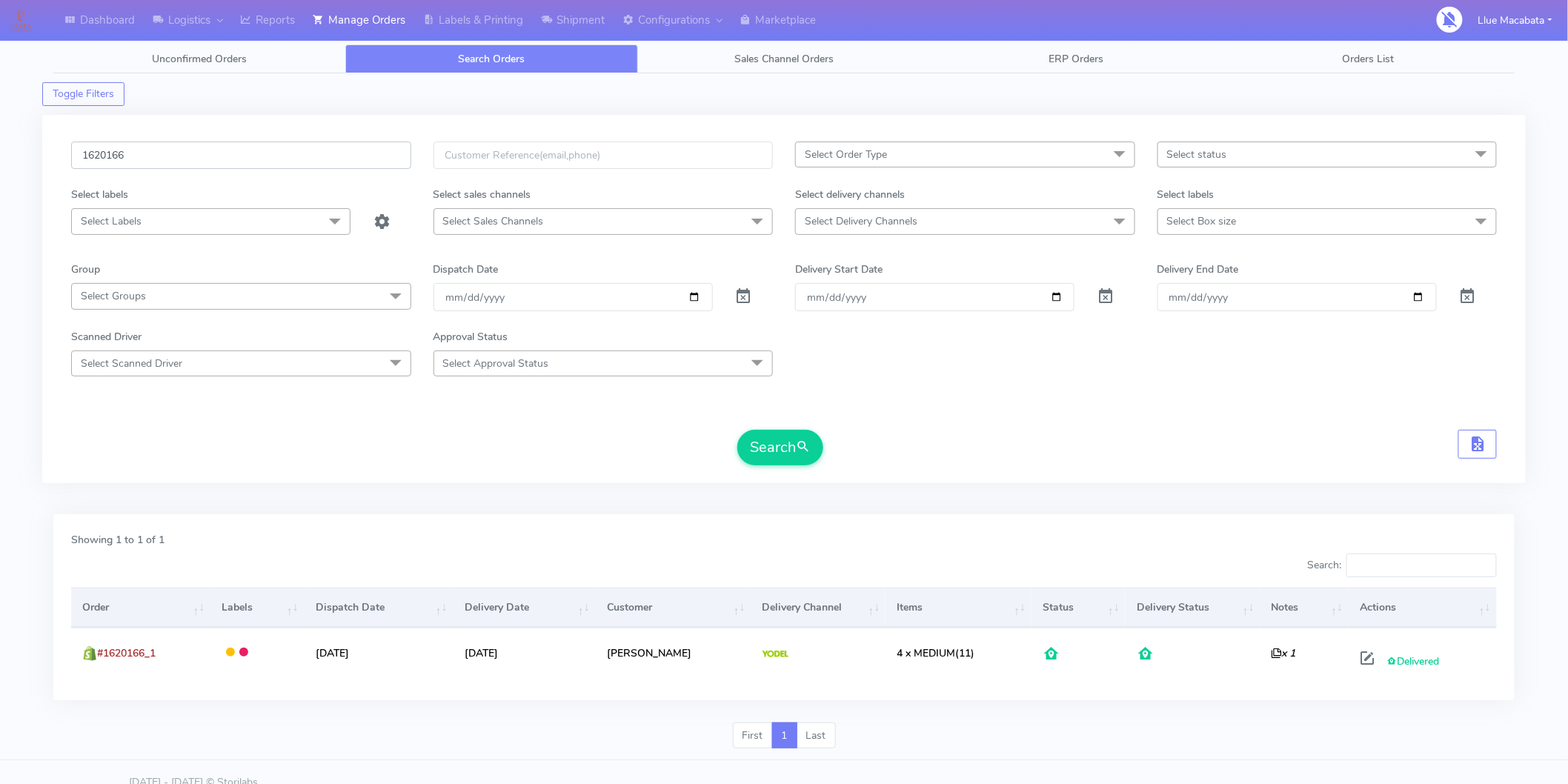
click at [135, 160] on input "1620166" at bounding box center [241, 155] width 340 height 28
click at [1209, 420] on form "1620166 Select Order Type Select All MEALS ATAVI One Off Pasta Club Gift Kit Ev…" at bounding box center [784, 303] width 1425 height 324
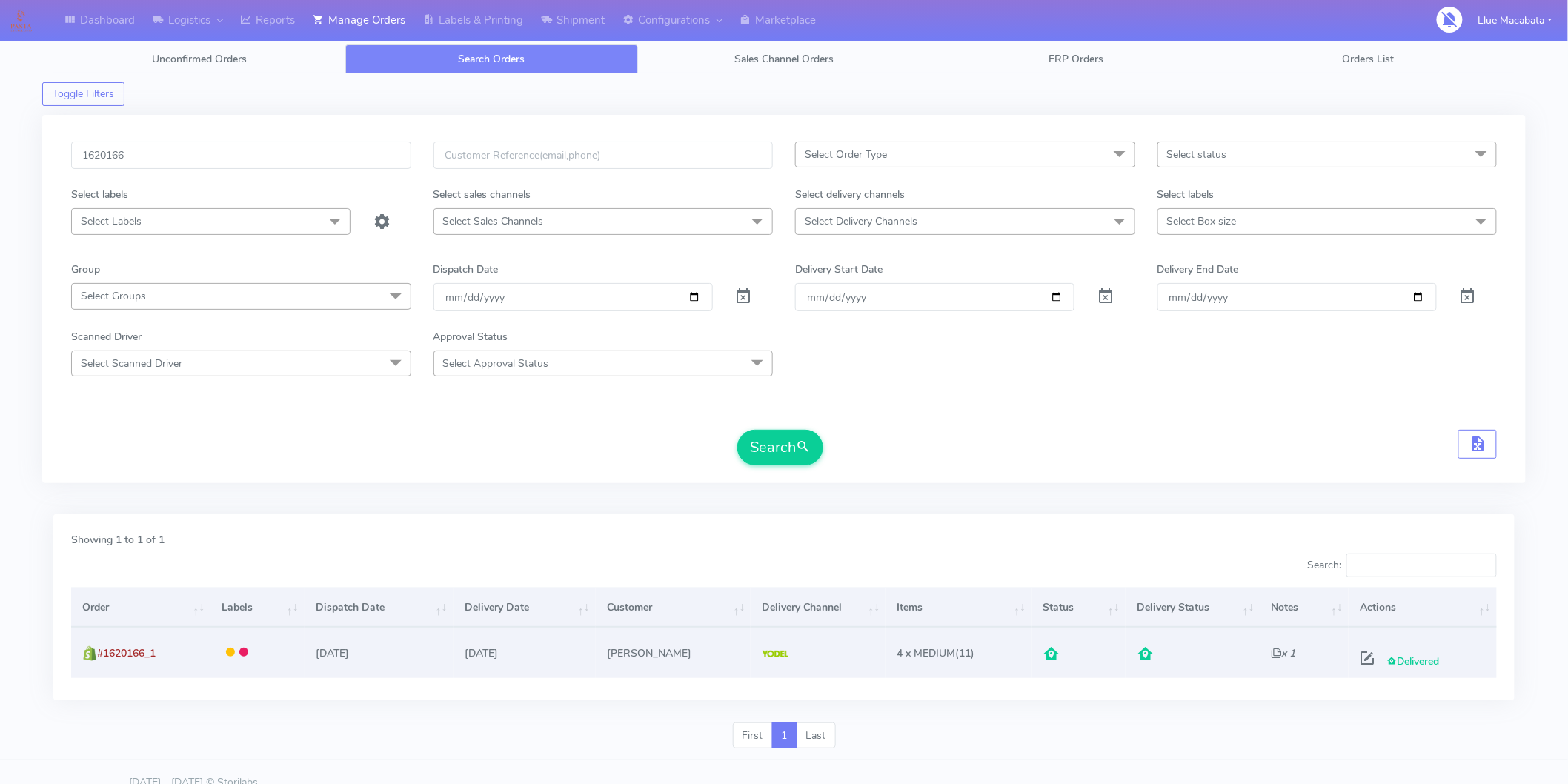
drag, startPoint x: 1345, startPoint y: 662, endPoint x: 1347, endPoint y: 651, distance: 11.2
click at [1348, 661] on td "Delivered" at bounding box center [1422, 653] width 148 height 50
click at [1365, 663] on span at bounding box center [1367, 661] width 27 height 14
select select "5"
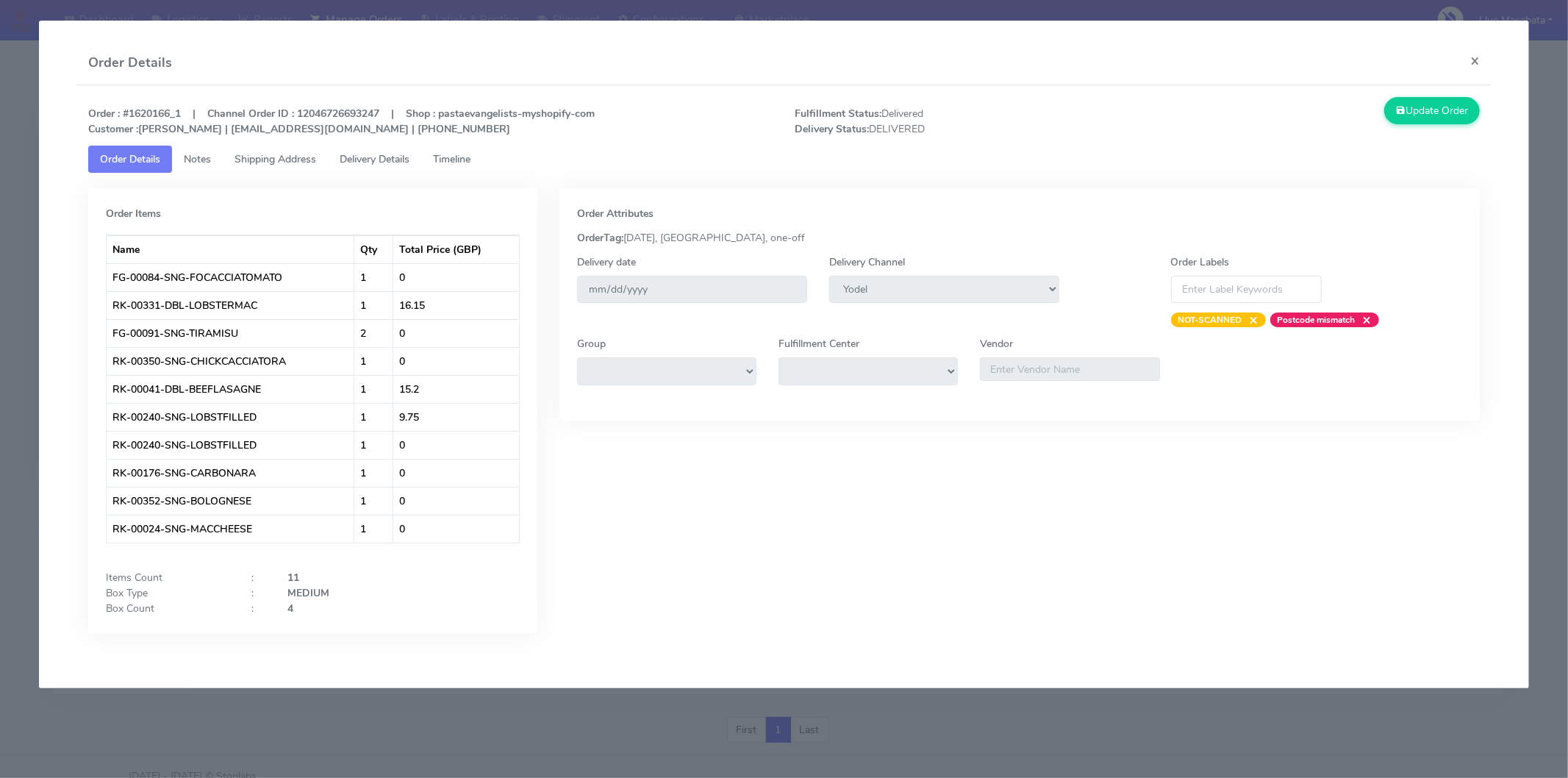
click at [460, 149] on link "Timeline" at bounding box center [452, 159] width 61 height 27
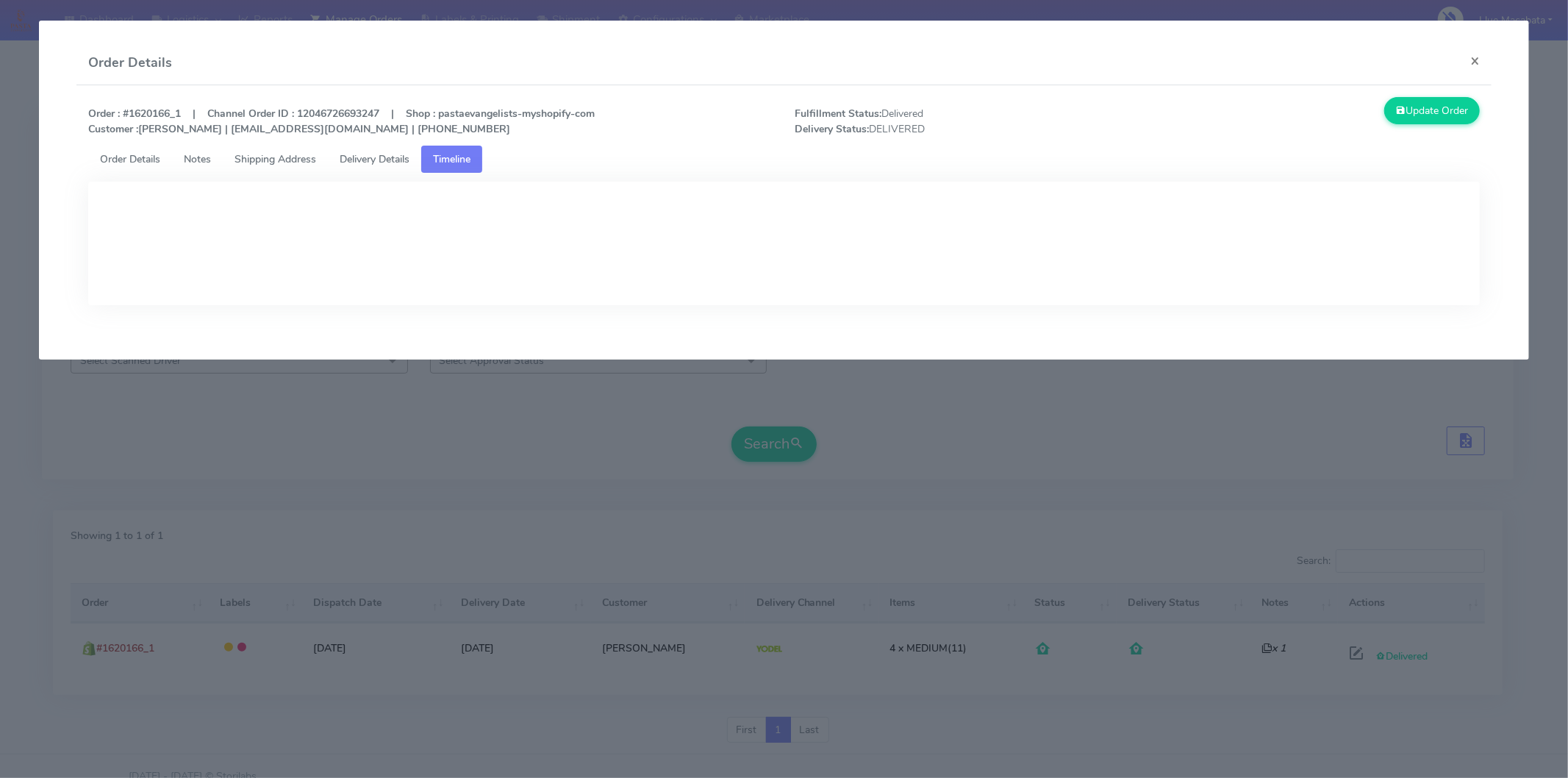
click at [419, 156] on link "Delivery Details" at bounding box center [374, 159] width 93 height 27
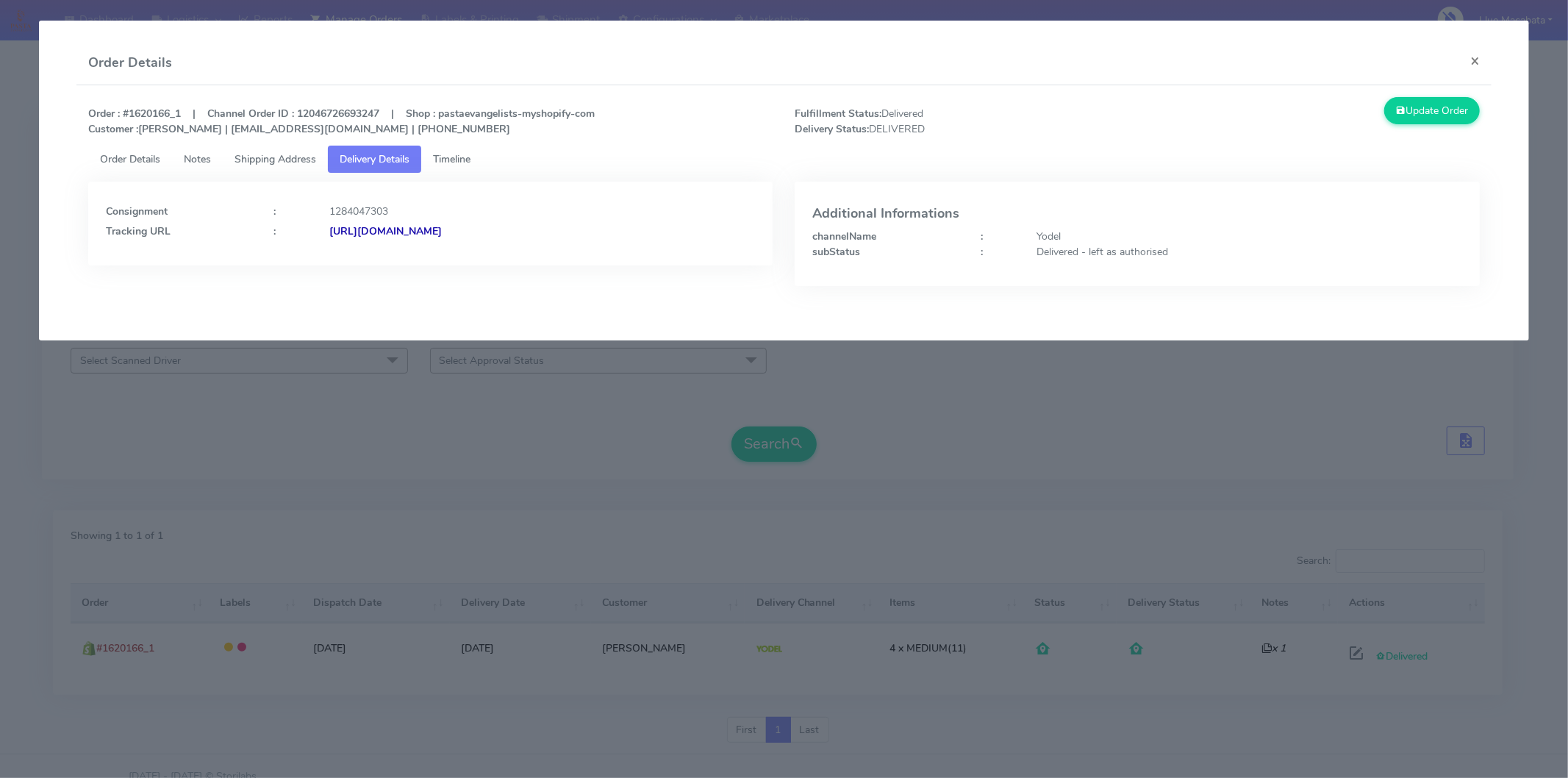
click at [442, 230] on strong "[URL][DOMAIN_NAME]" at bounding box center [386, 231] width 113 height 14
click at [1488, 60] on button "×" at bounding box center [1475, 60] width 33 height 39
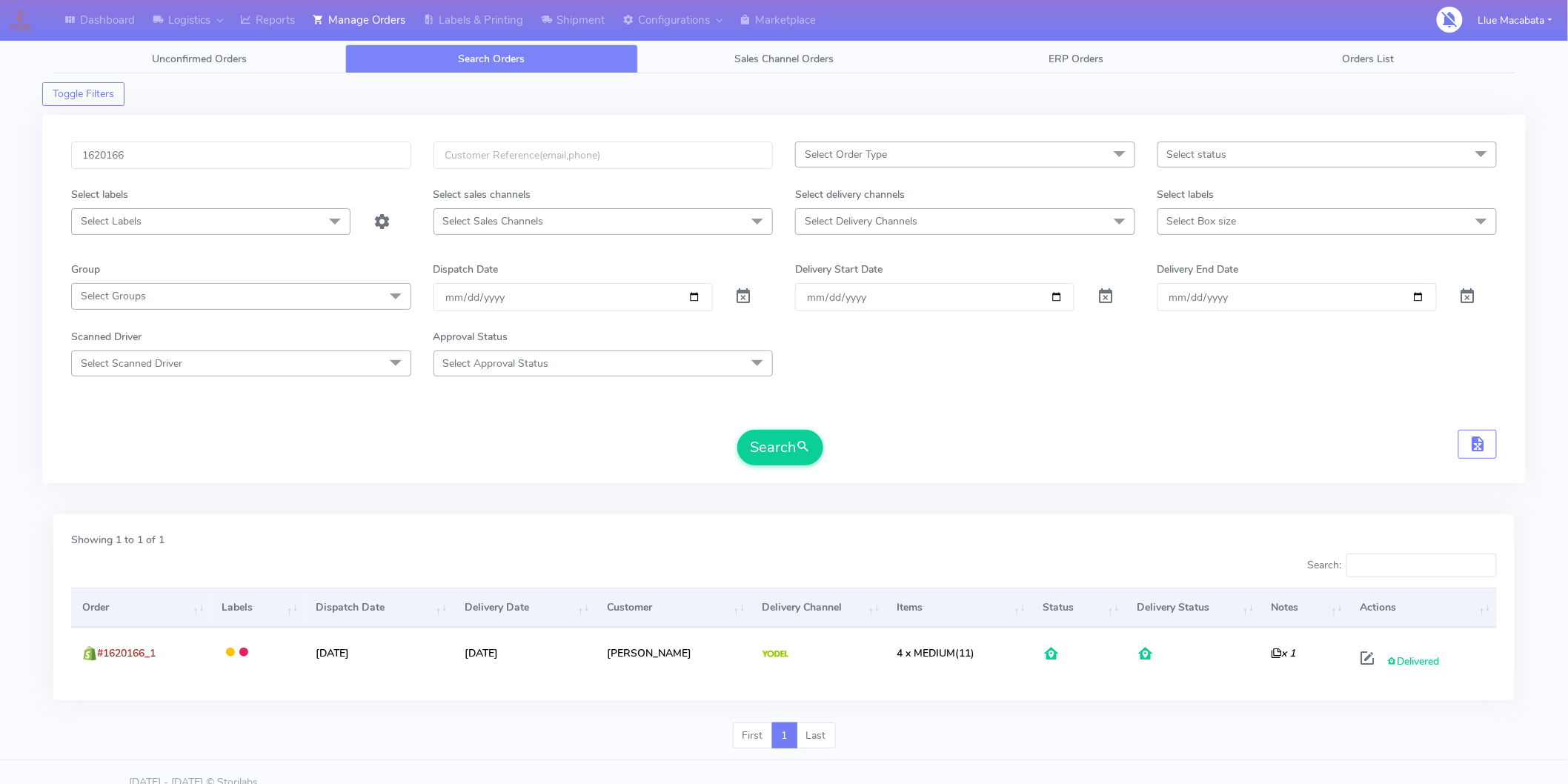
click at [138, 141] on div "1620166 Select Order Type Select All MEALS ATAVI One Off Pasta Club Gift Kit Ev…" at bounding box center [784, 299] width 1484 height 368
drag, startPoint x: 138, startPoint y: 141, endPoint x: 137, endPoint y: 150, distance: 9.1
click at [138, 141] on div "1620166 Select Order Type Select All MEALS ATAVI One Off Pasta Club Gift Kit Ev…" at bounding box center [784, 299] width 1484 height 368
click at [137, 150] on input "1620166" at bounding box center [241, 155] width 340 height 28
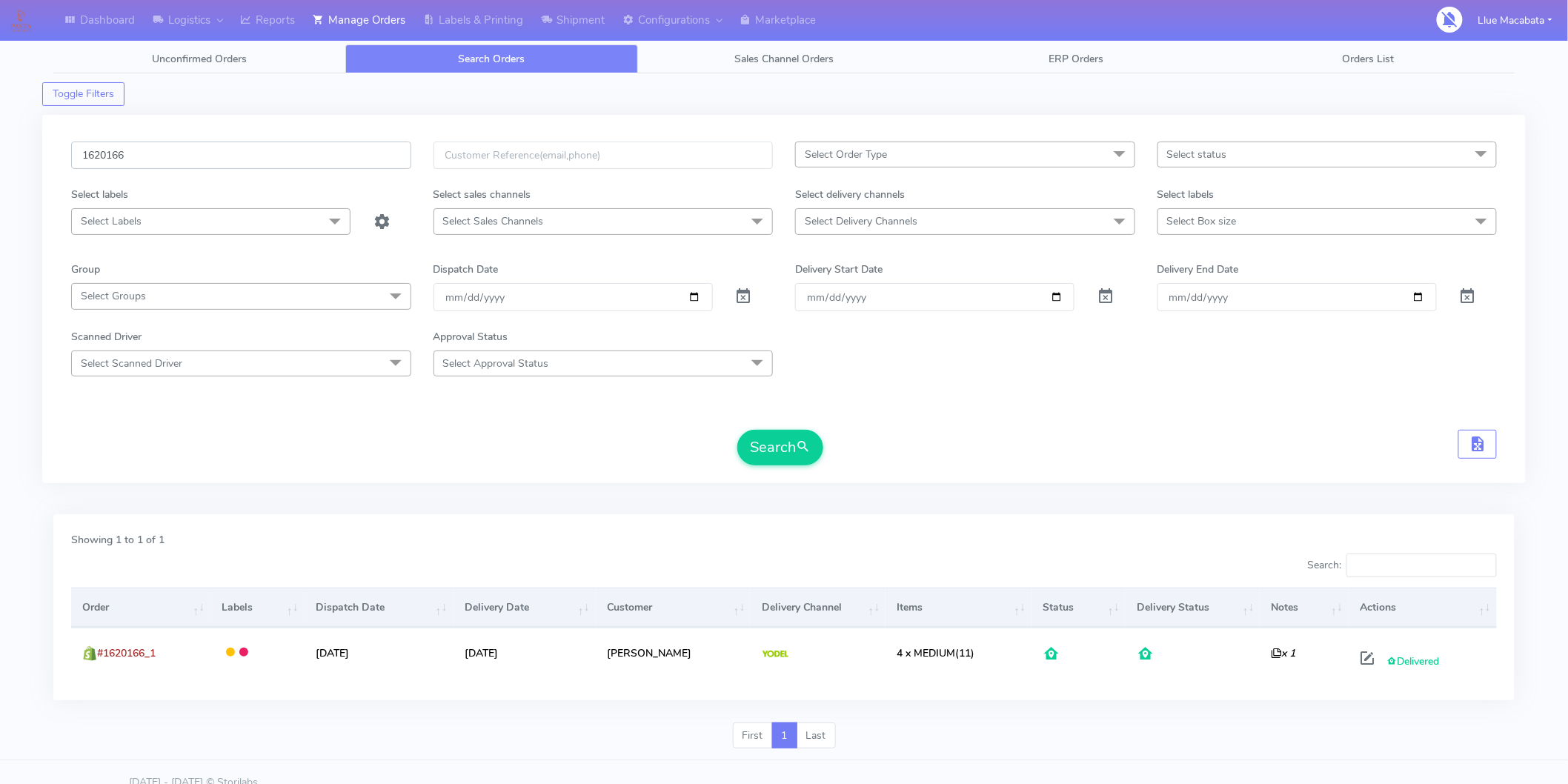
paste input "19219"
type input "1619219"
click at [760, 442] on button "Search" at bounding box center [780, 448] width 86 height 36
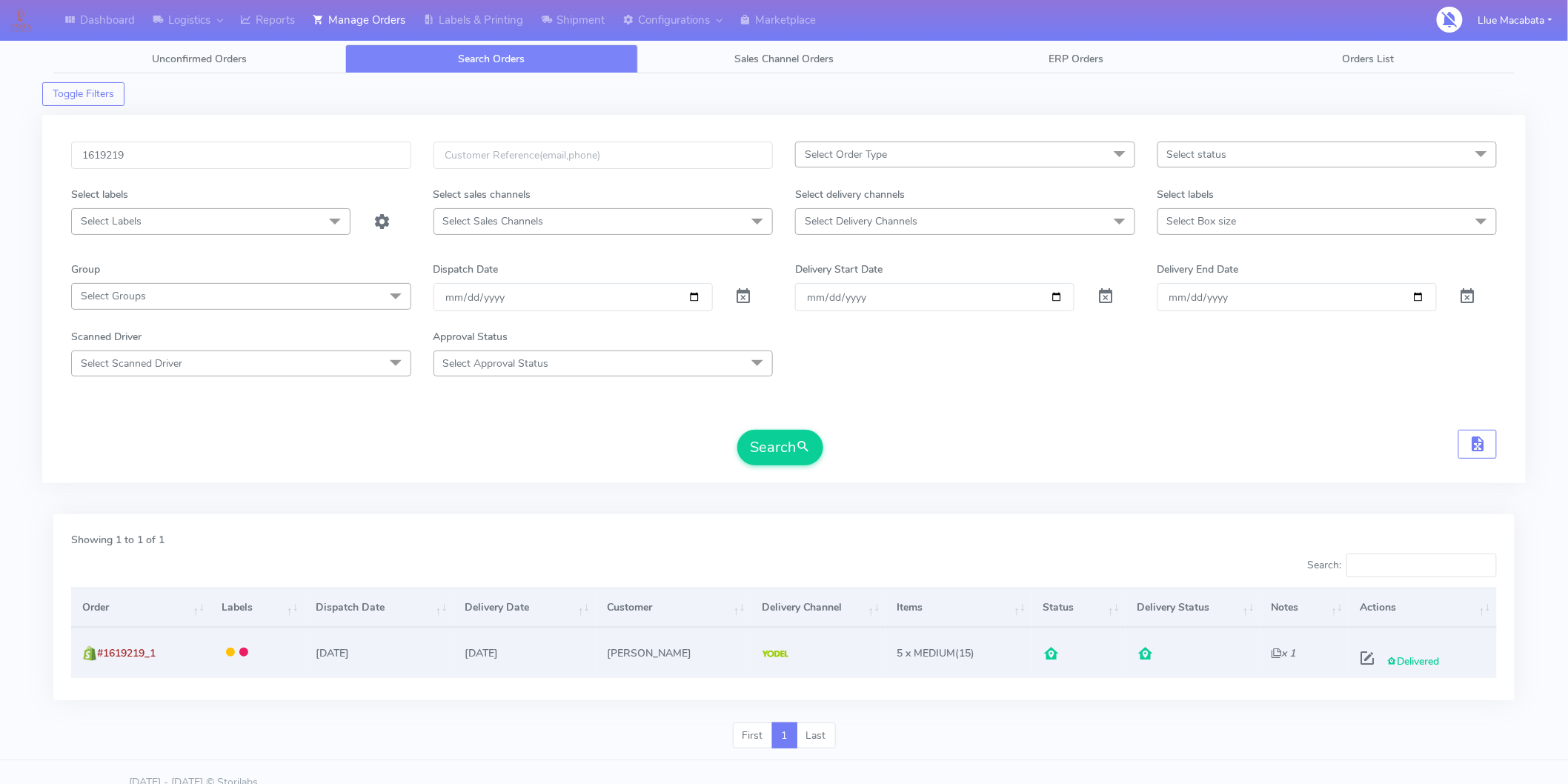
click at [1354, 648] on div "Delivered" at bounding box center [1420, 658] width 131 height 27
click at [1373, 656] on span at bounding box center [1367, 661] width 27 height 14
select select "5"
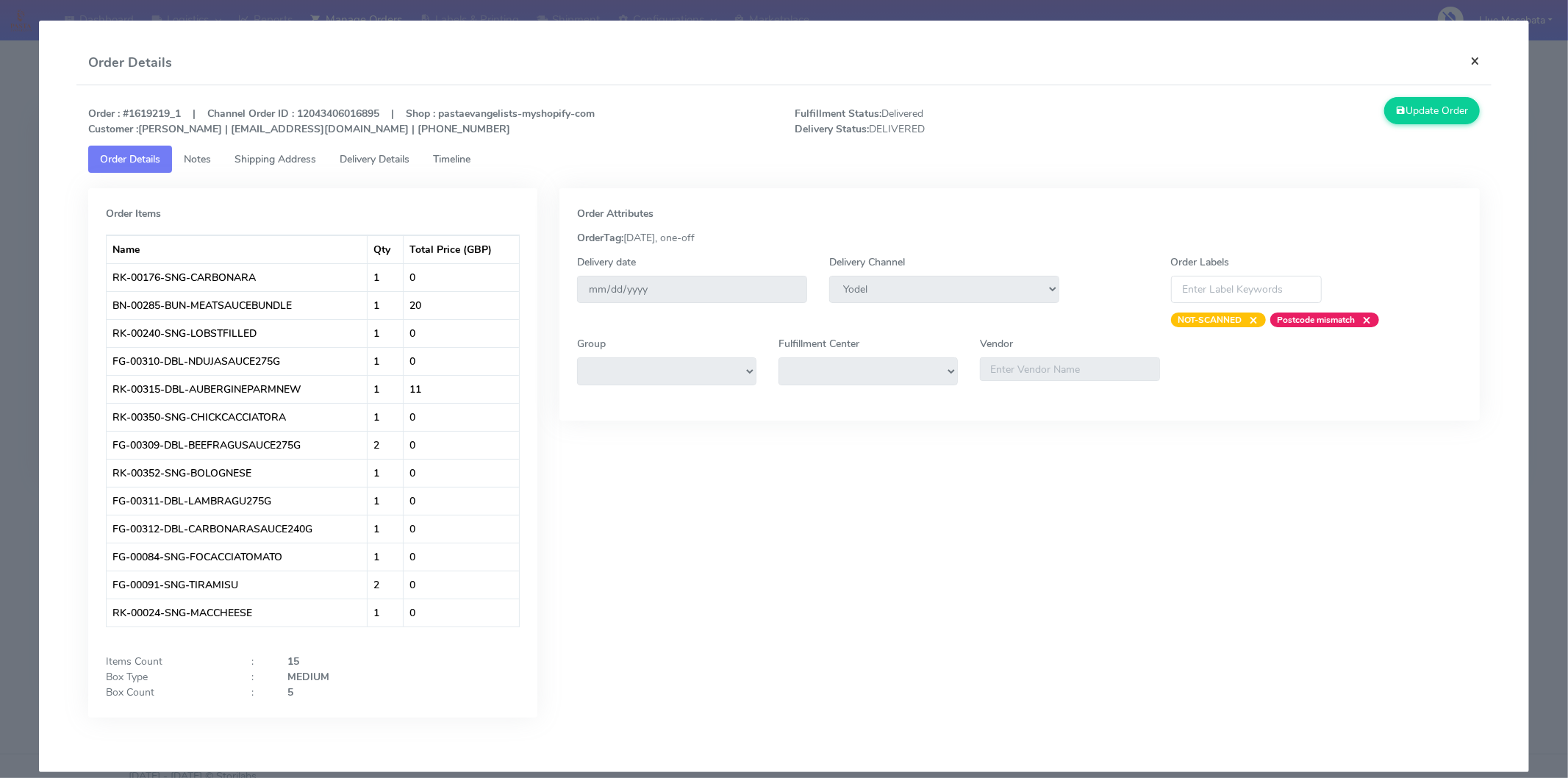
click at [1459, 56] on button "×" at bounding box center [1475, 60] width 33 height 39
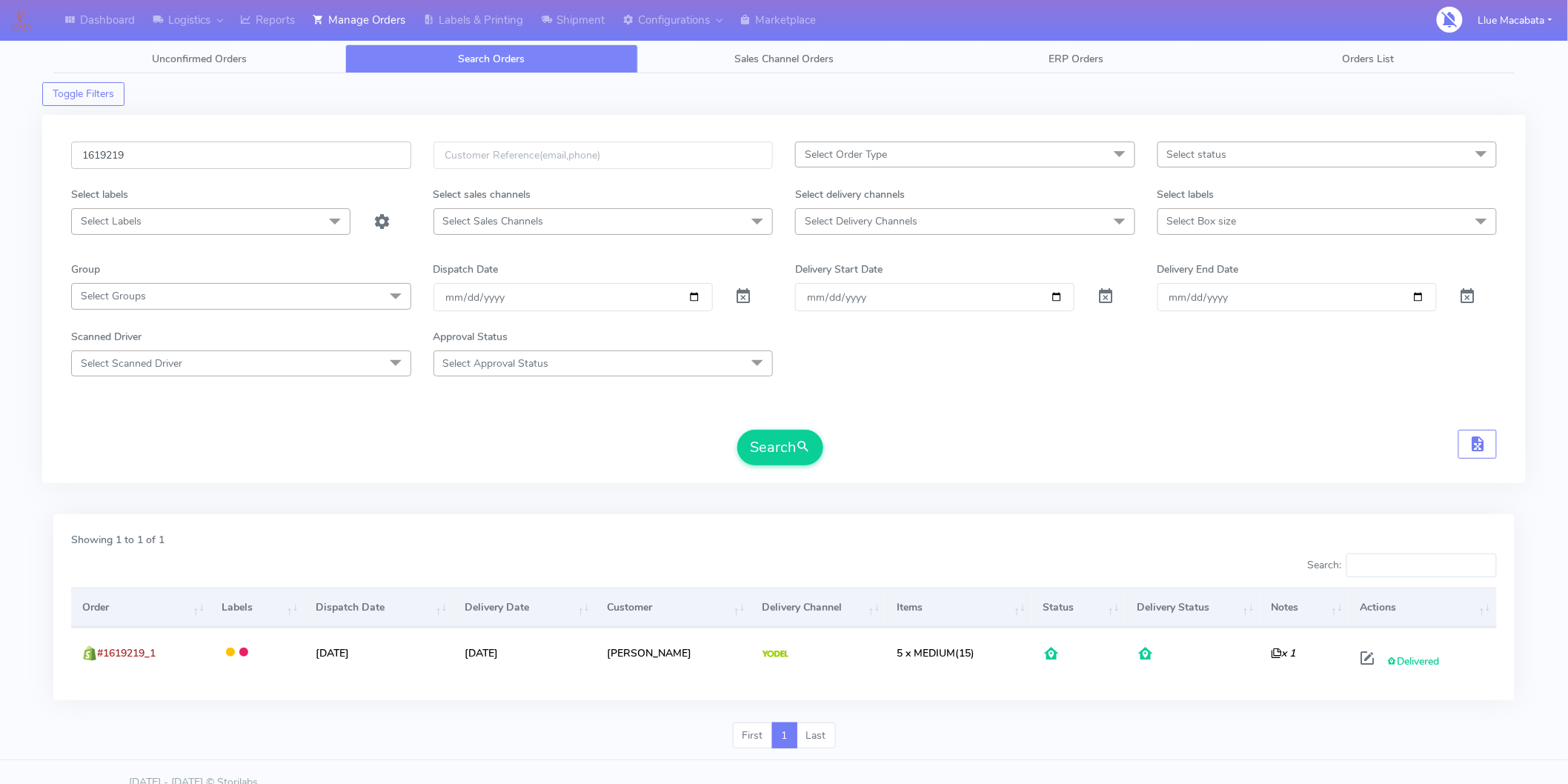
click at [140, 158] on input "1619219" at bounding box center [241, 155] width 340 height 28
paste input "8535"
type input "1618535"
click at [753, 442] on button "Search" at bounding box center [780, 448] width 86 height 36
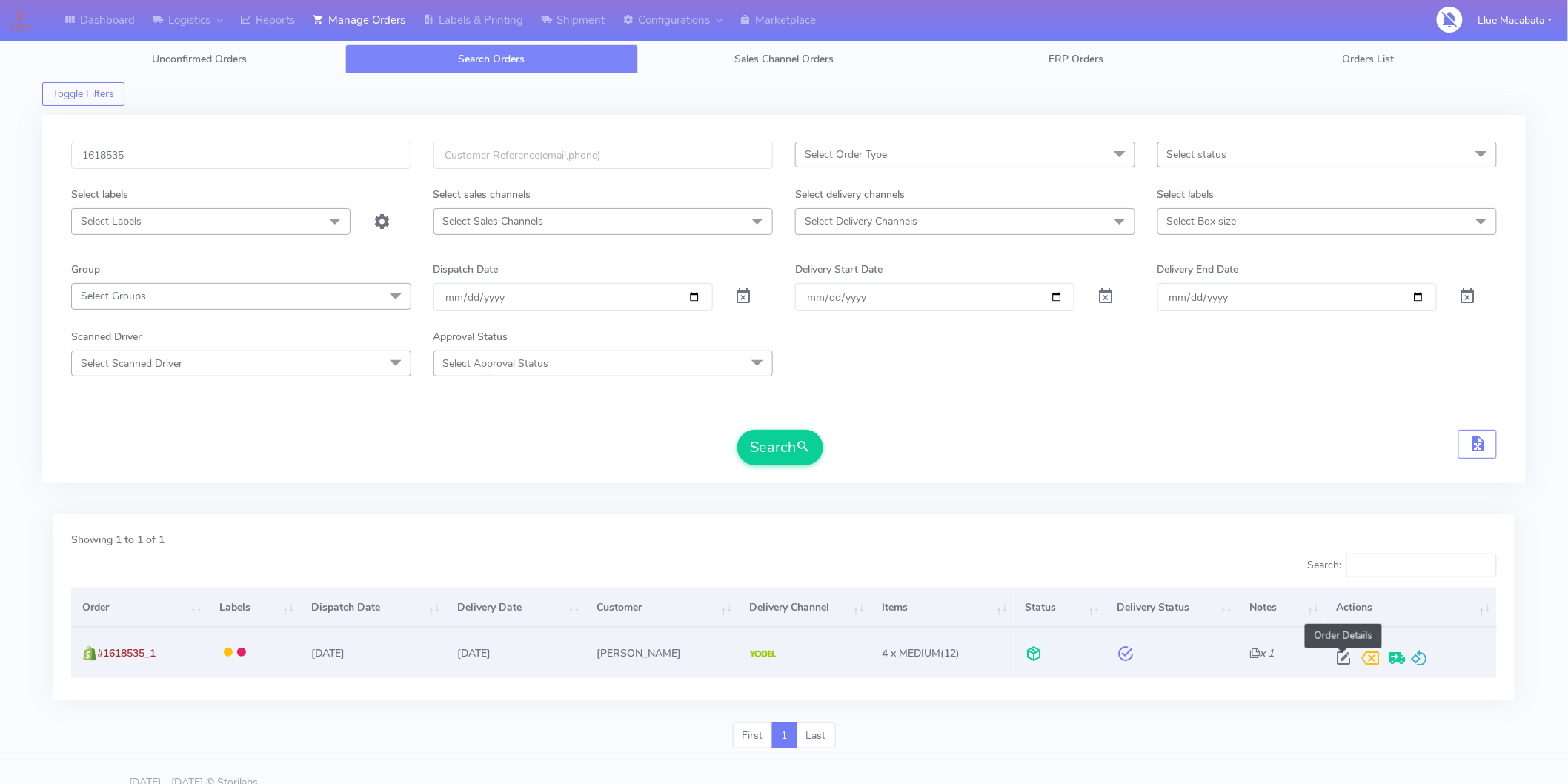
click at [1344, 661] on span at bounding box center [1343, 661] width 27 height 14
select select "5"
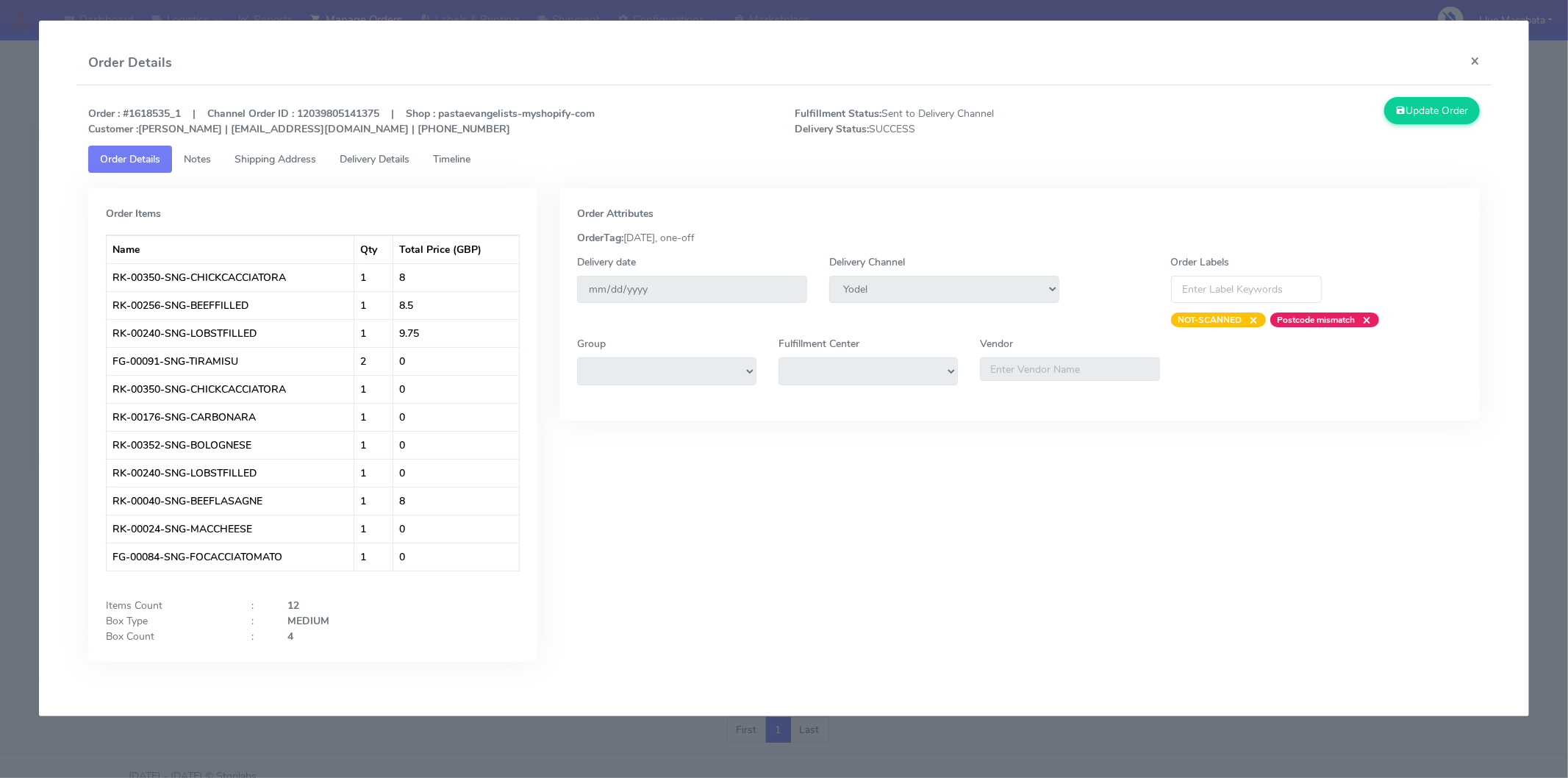
click at [454, 155] on span "Timeline" at bounding box center [452, 159] width 38 height 14
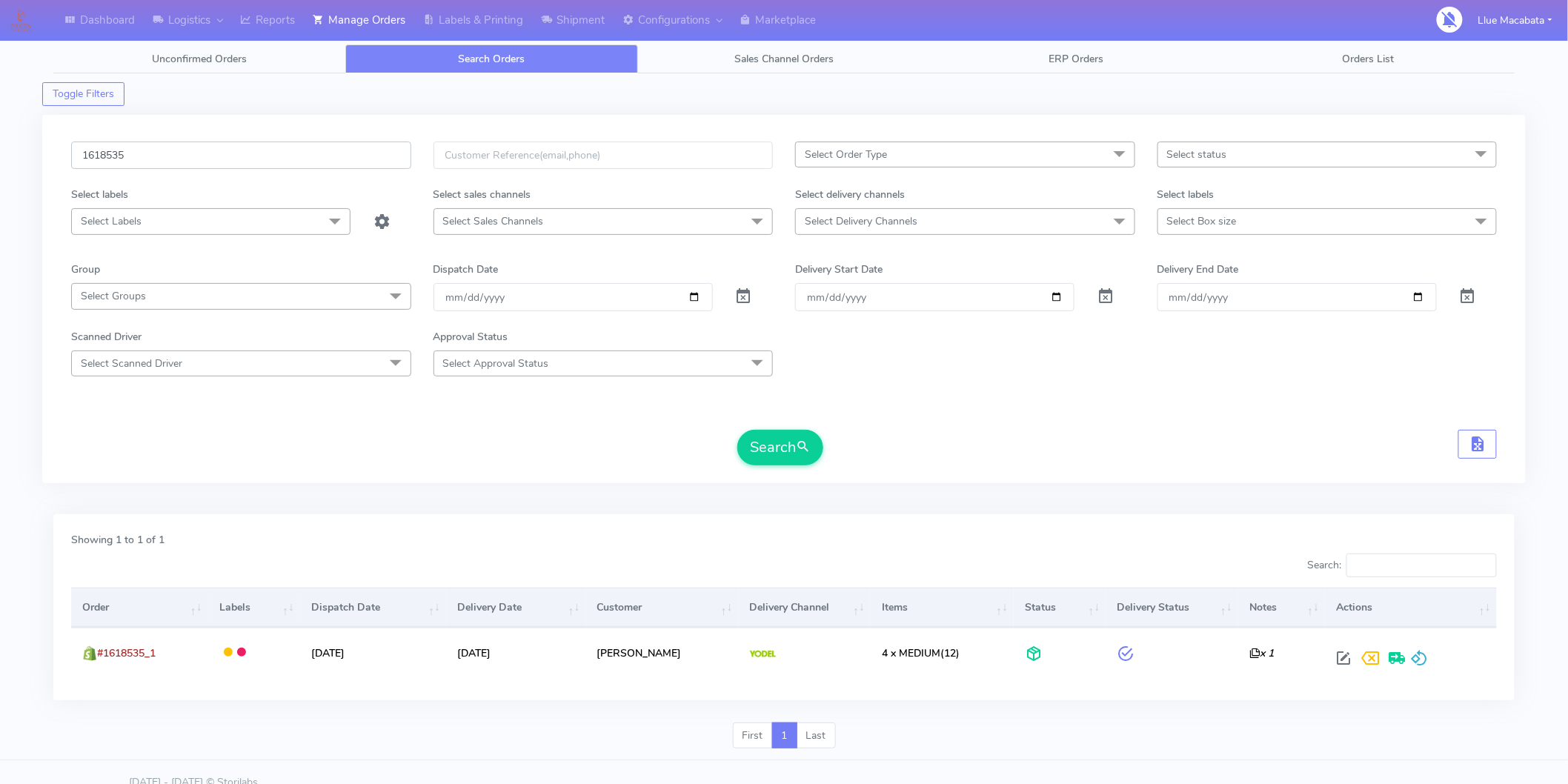
click at [167, 166] on input "1618535" at bounding box center [241, 155] width 340 height 28
paste input "21371"
type input "1621371"
click at [763, 454] on button "Search" at bounding box center [780, 448] width 86 height 36
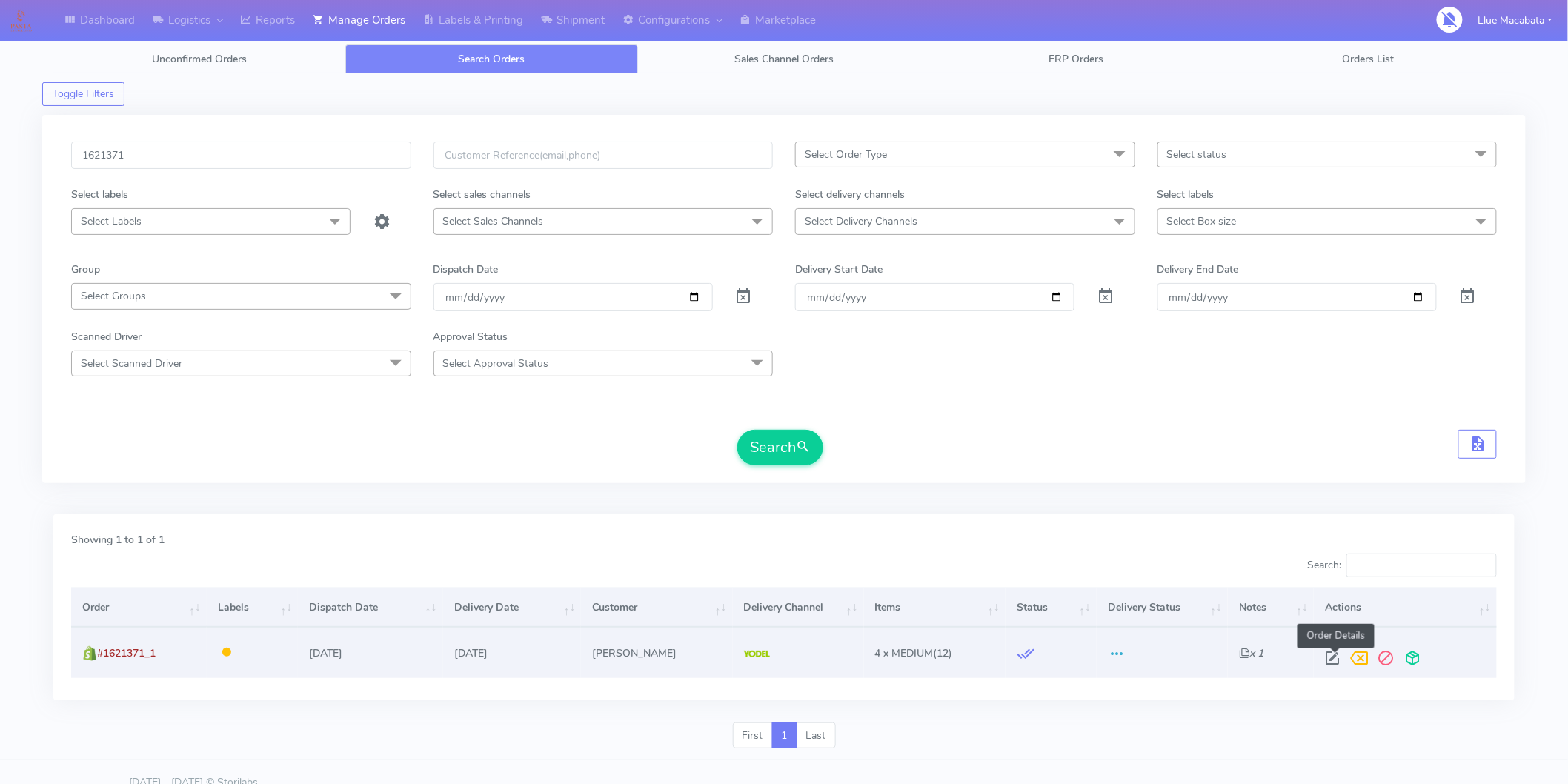
click at [1330, 661] on span at bounding box center [1333, 661] width 27 height 14
select select "5"
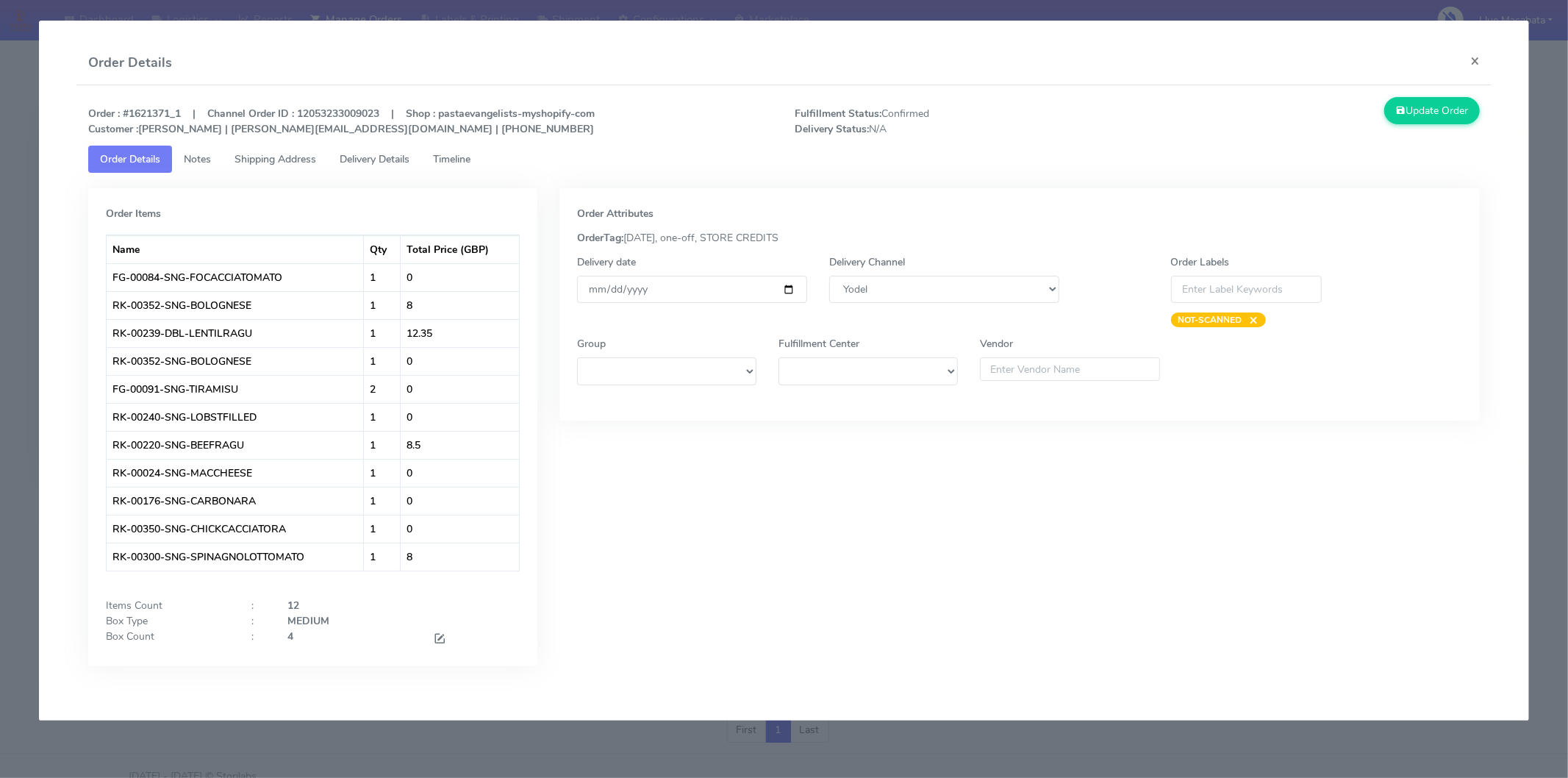
click at [468, 153] on span "Timeline" at bounding box center [452, 159] width 38 height 14
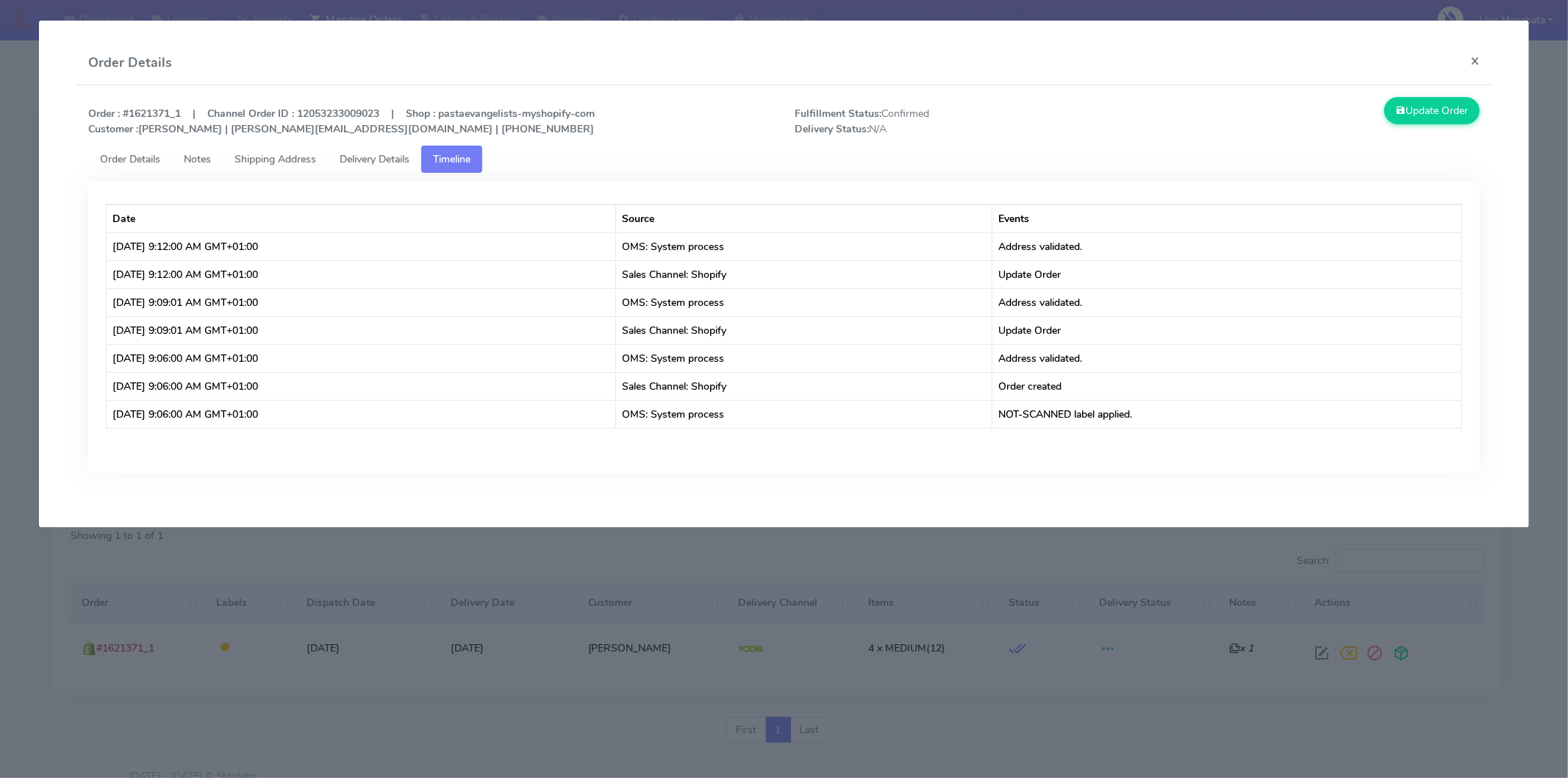
click at [417, 153] on link "Delivery Details" at bounding box center [374, 159] width 93 height 27
